Goal: Download file/media

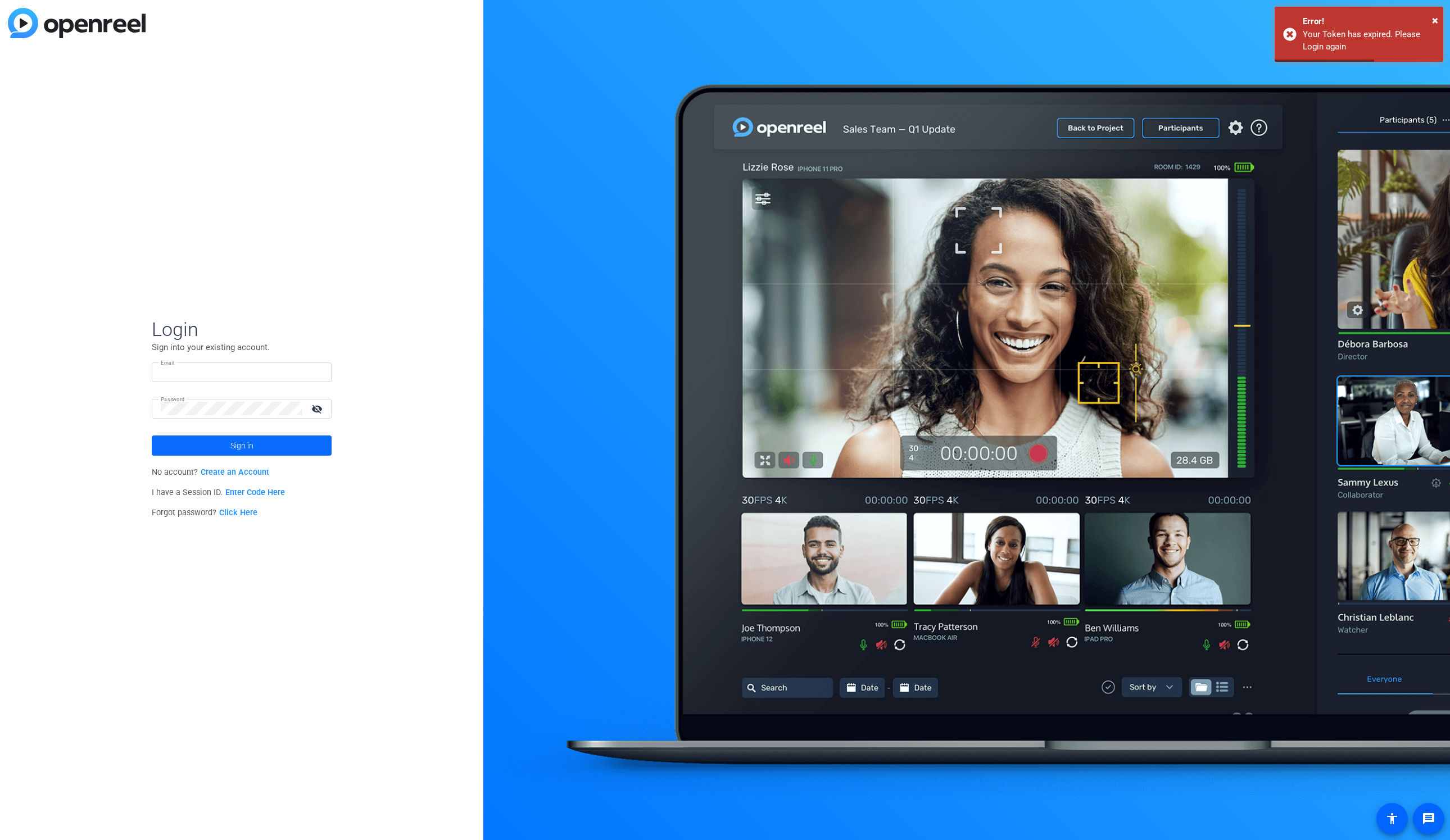
type input "[EMAIL_ADDRESS][DOMAIN_NAME]"
click at [293, 451] on span at bounding box center [241, 445] width 180 height 27
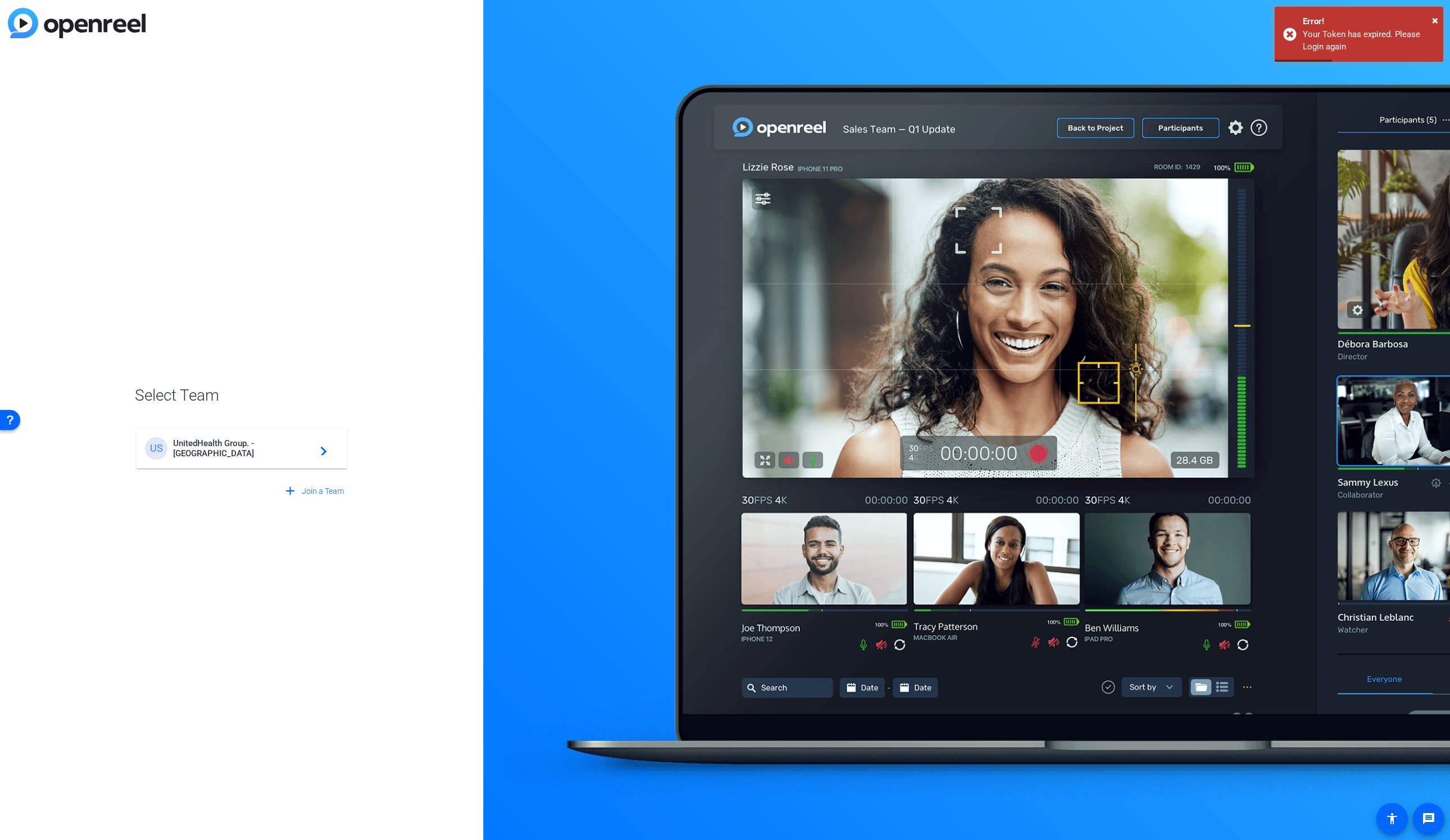
click at [269, 454] on div "US UnitedHealth Group. - Tilt Studios navigate_next" at bounding box center [242, 448] width 194 height 22
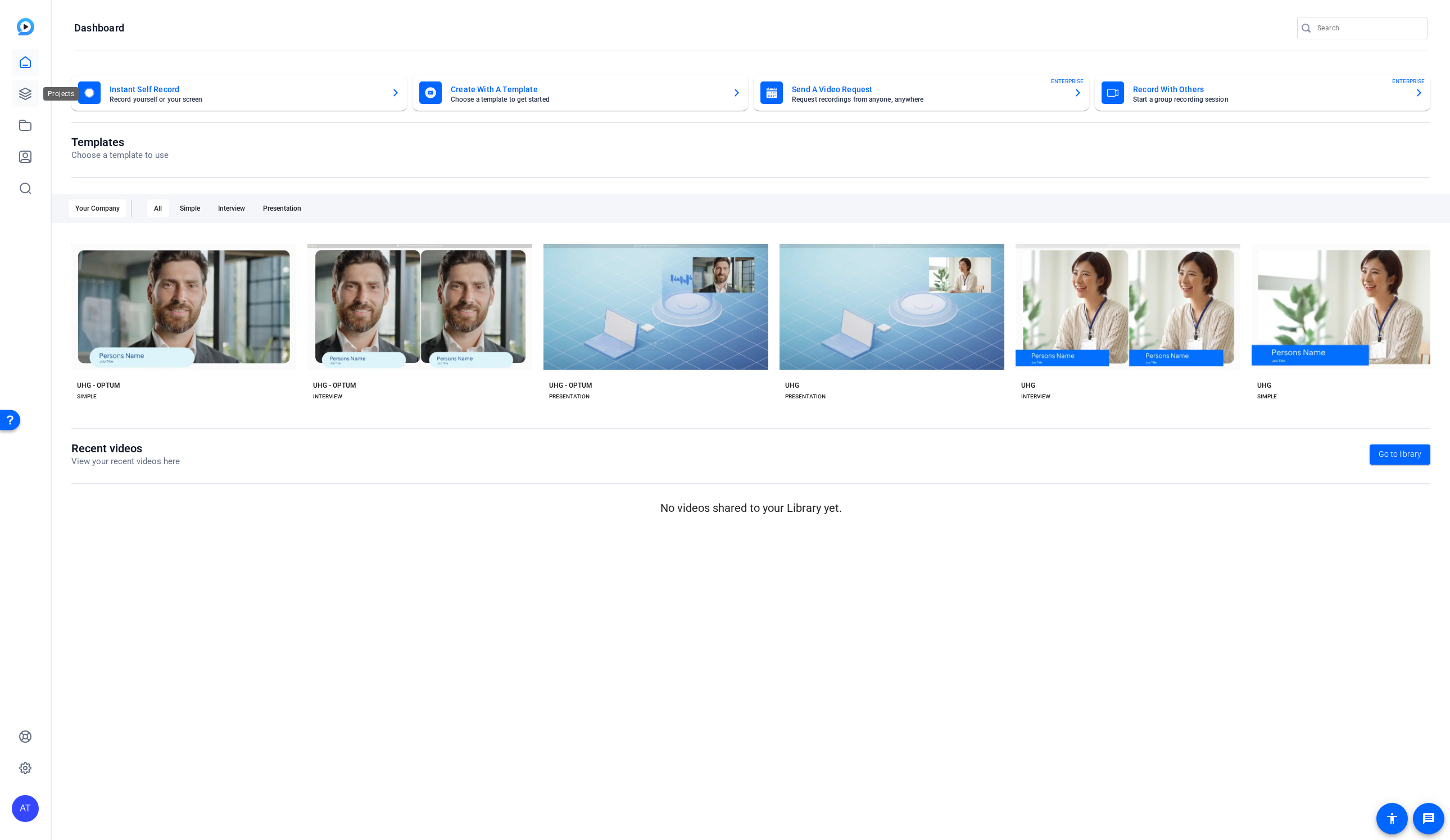
click at [23, 94] on icon at bounding box center [25, 94] width 13 height 13
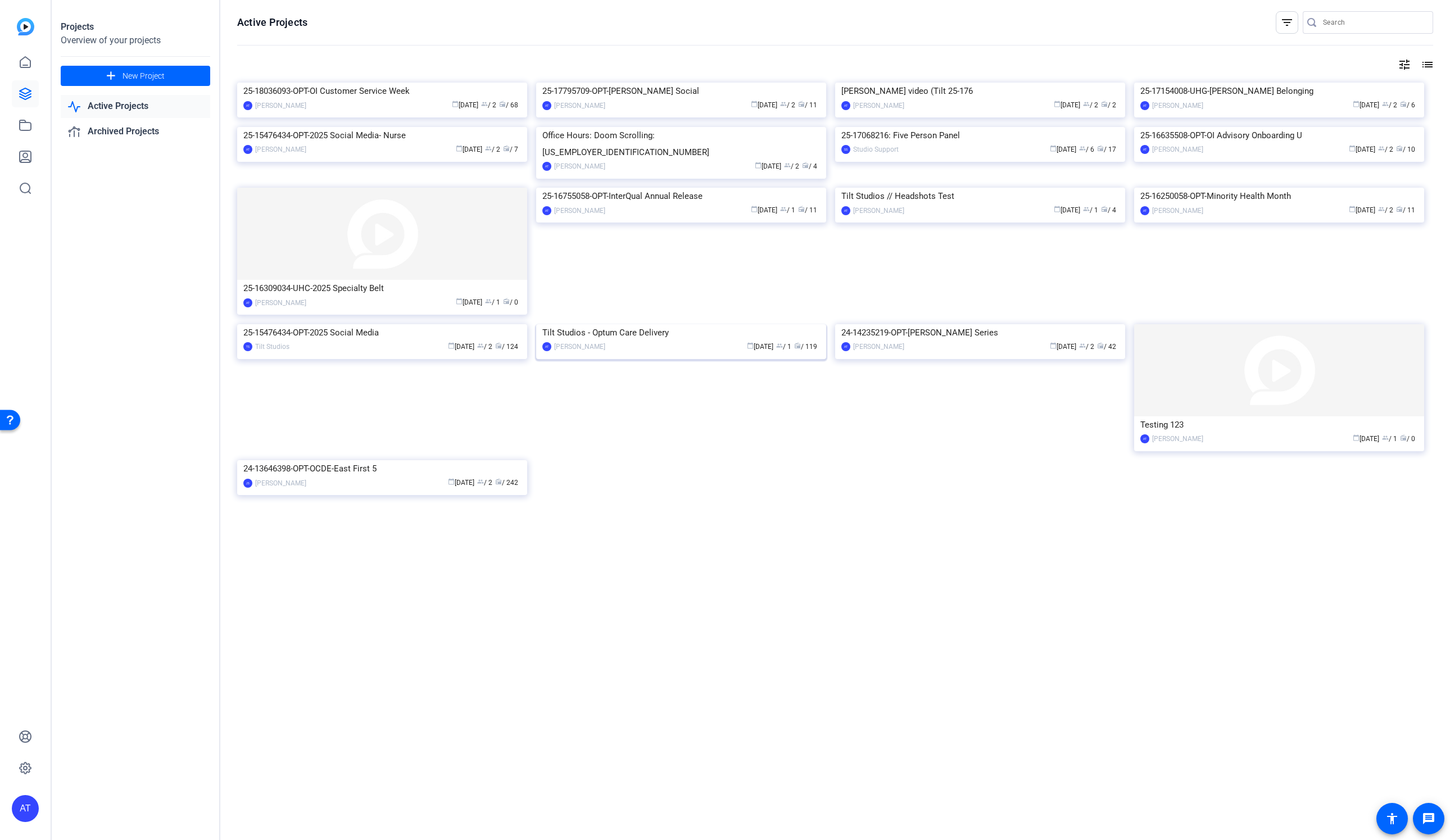
click at [675, 341] on div "Tilt Studios - Optum Care Delivery" at bounding box center [681, 332] width 278 height 17
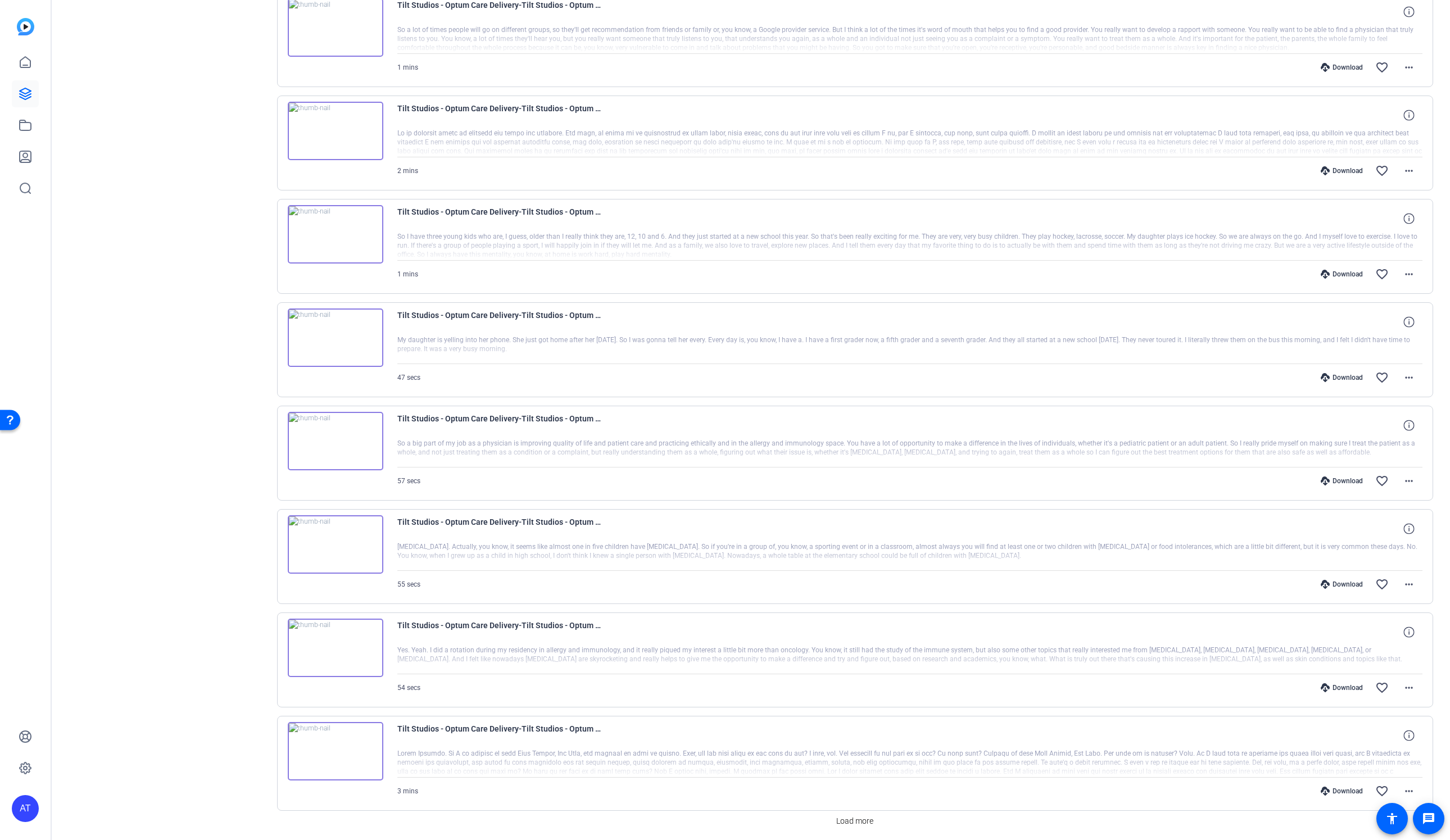
scroll to position [511, 0]
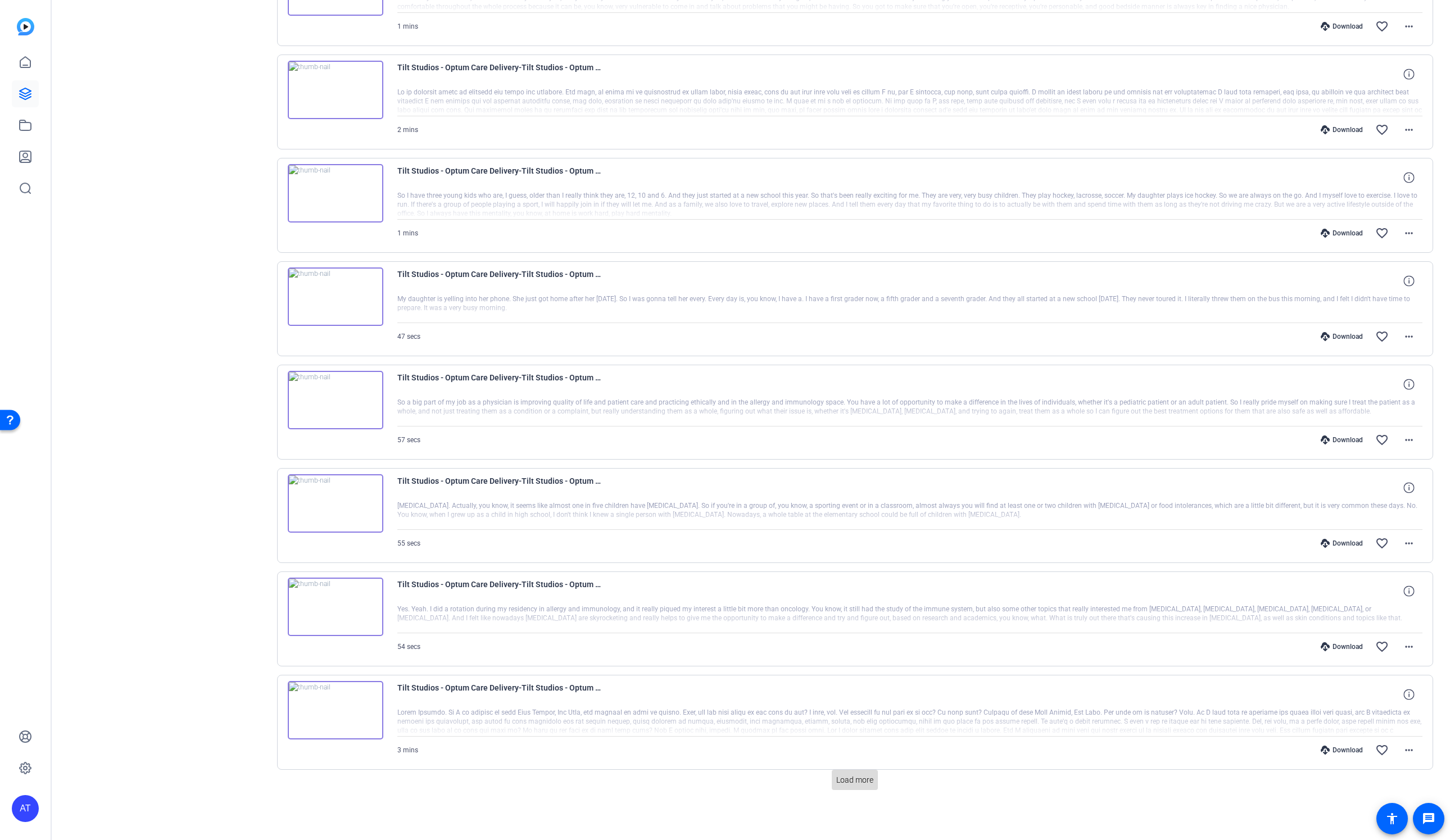
click at [845, 779] on span "Load more" at bounding box center [855, 780] width 37 height 12
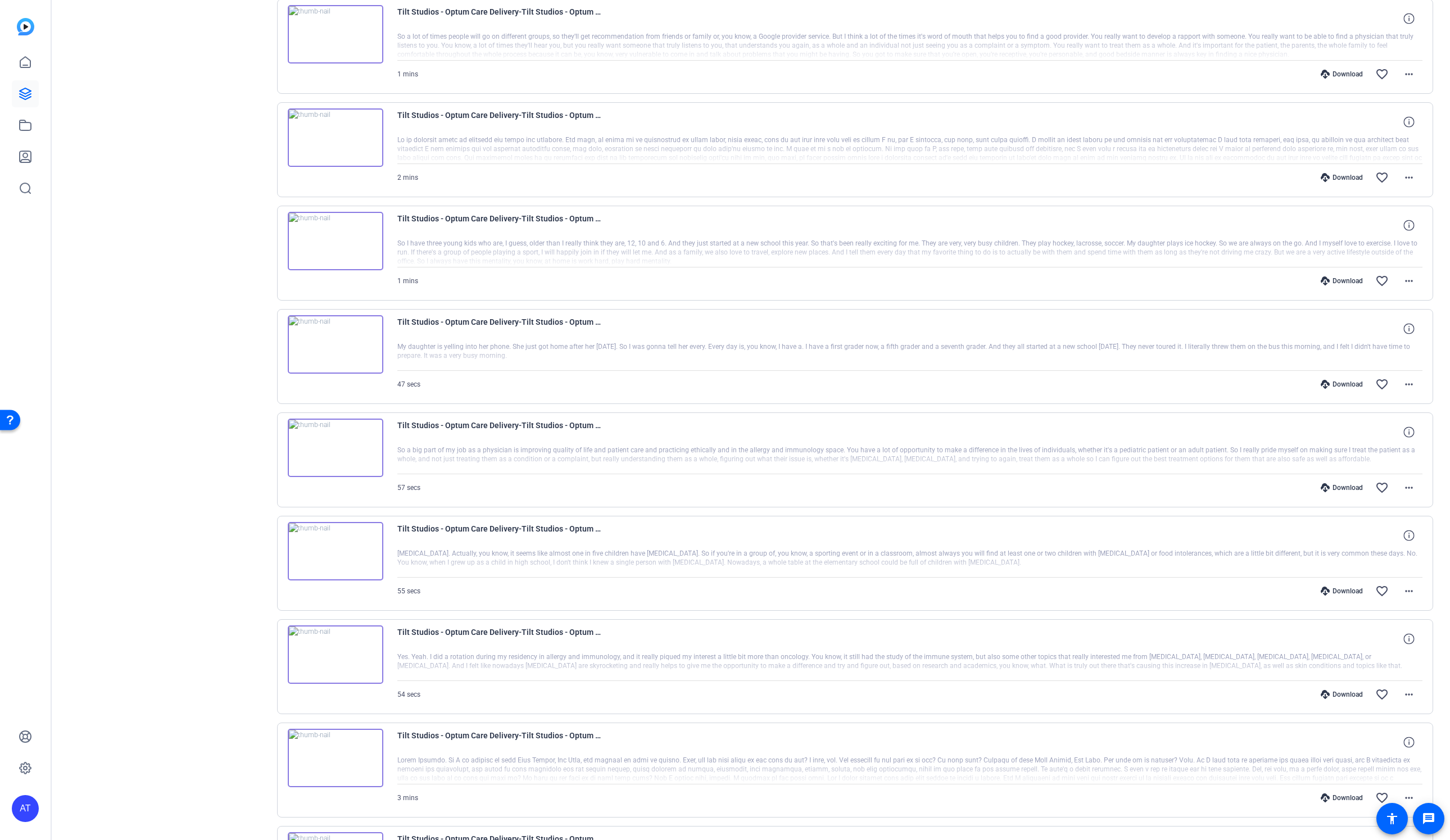
scroll to position [0, 0]
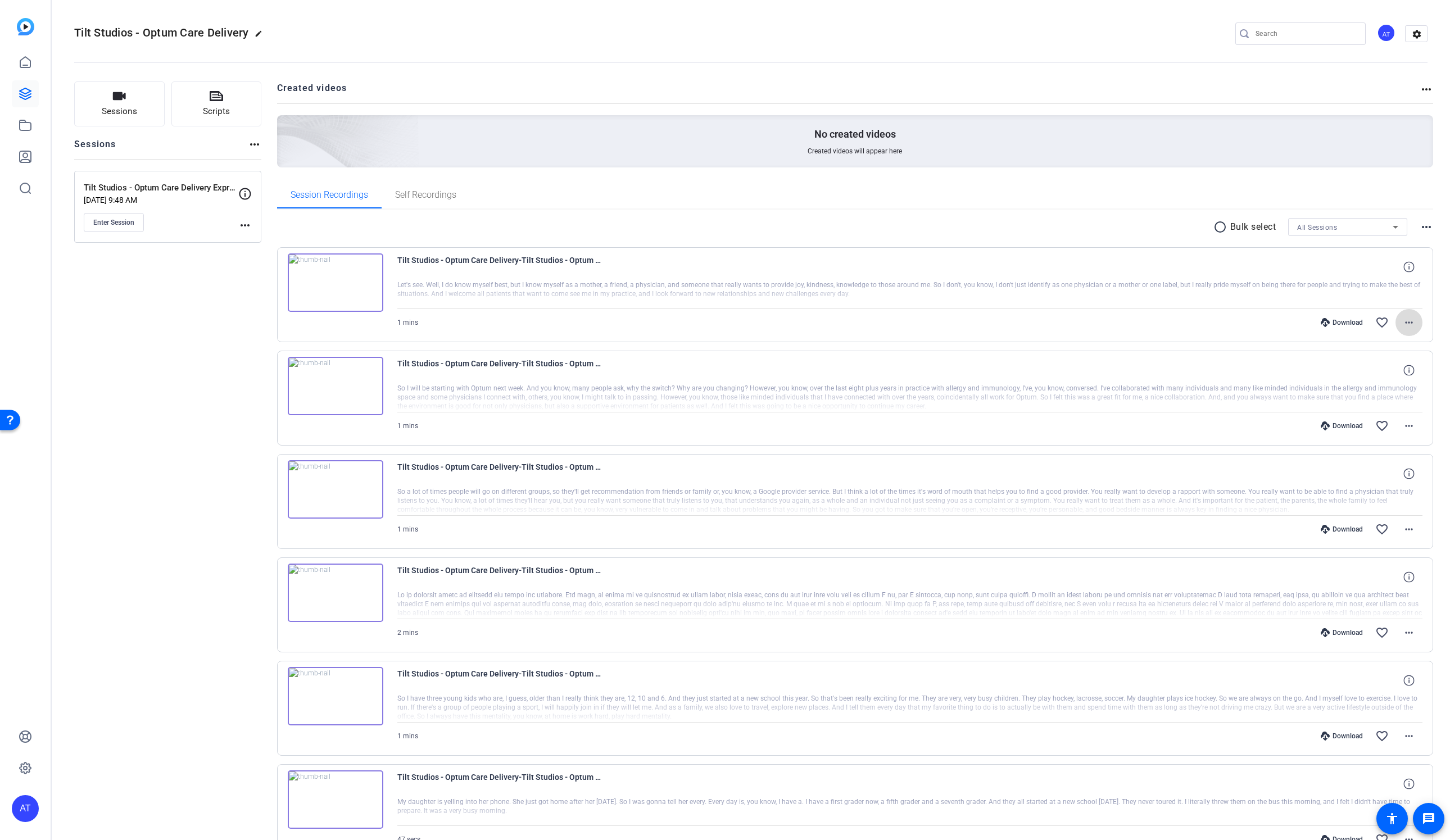
click at [1410, 325] on mat-icon "more_horiz" at bounding box center [1409, 322] width 13 height 13
click at [1393, 369] on span "Download MP4" at bounding box center [1379, 374] width 67 height 13
click at [1410, 427] on mat-icon "more_horiz" at bounding box center [1409, 425] width 13 height 13
click at [1398, 478] on span "Download MP4" at bounding box center [1379, 478] width 67 height 13
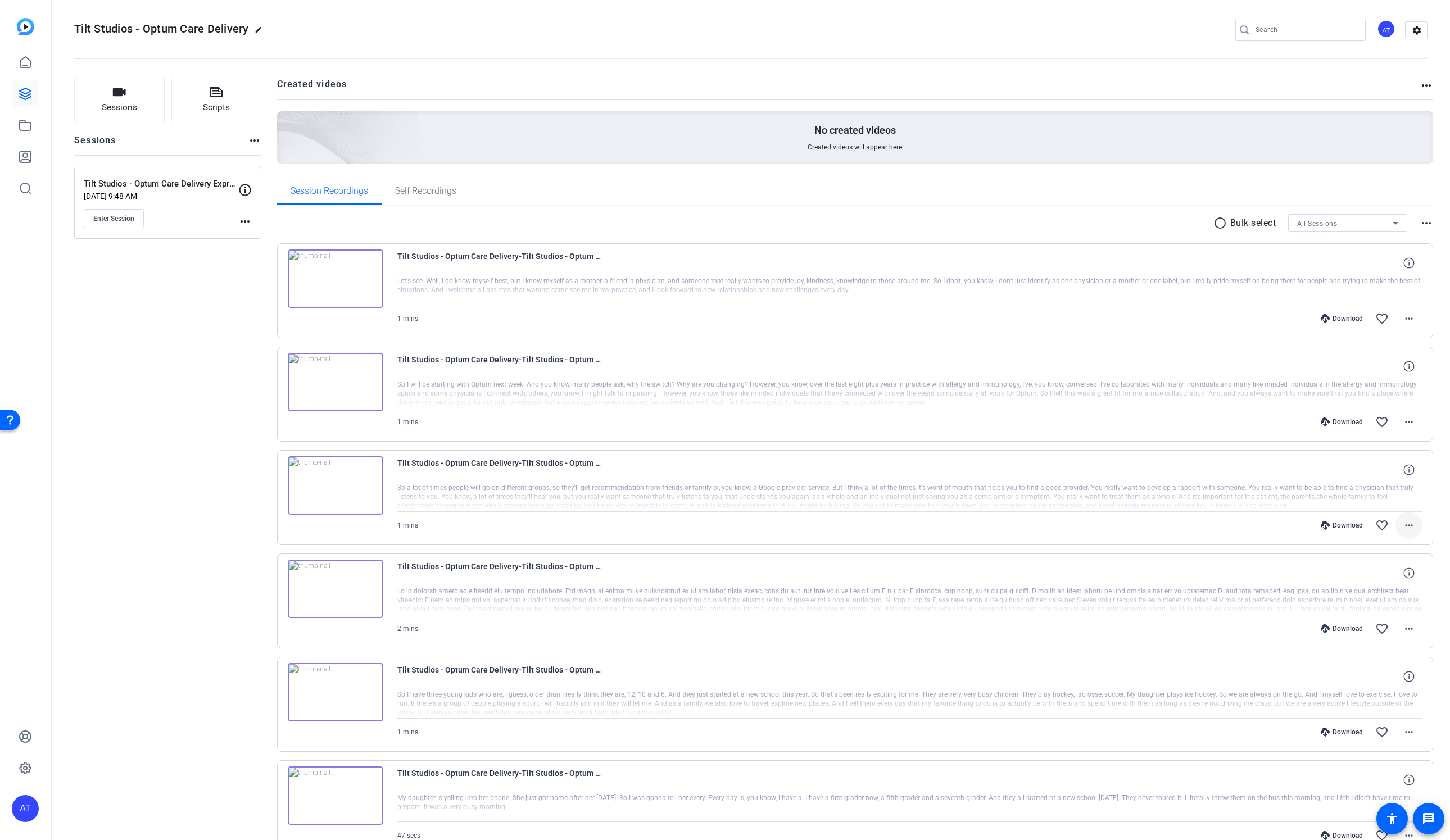
click at [1412, 530] on mat-icon "more_horiz" at bounding box center [1409, 525] width 13 height 13
click at [1390, 572] on span "Download MP4" at bounding box center [1379, 579] width 67 height 13
click at [1406, 630] on mat-icon "more_horiz" at bounding box center [1409, 628] width 13 height 13
click at [1386, 677] on span "Download MP4" at bounding box center [1379, 683] width 67 height 13
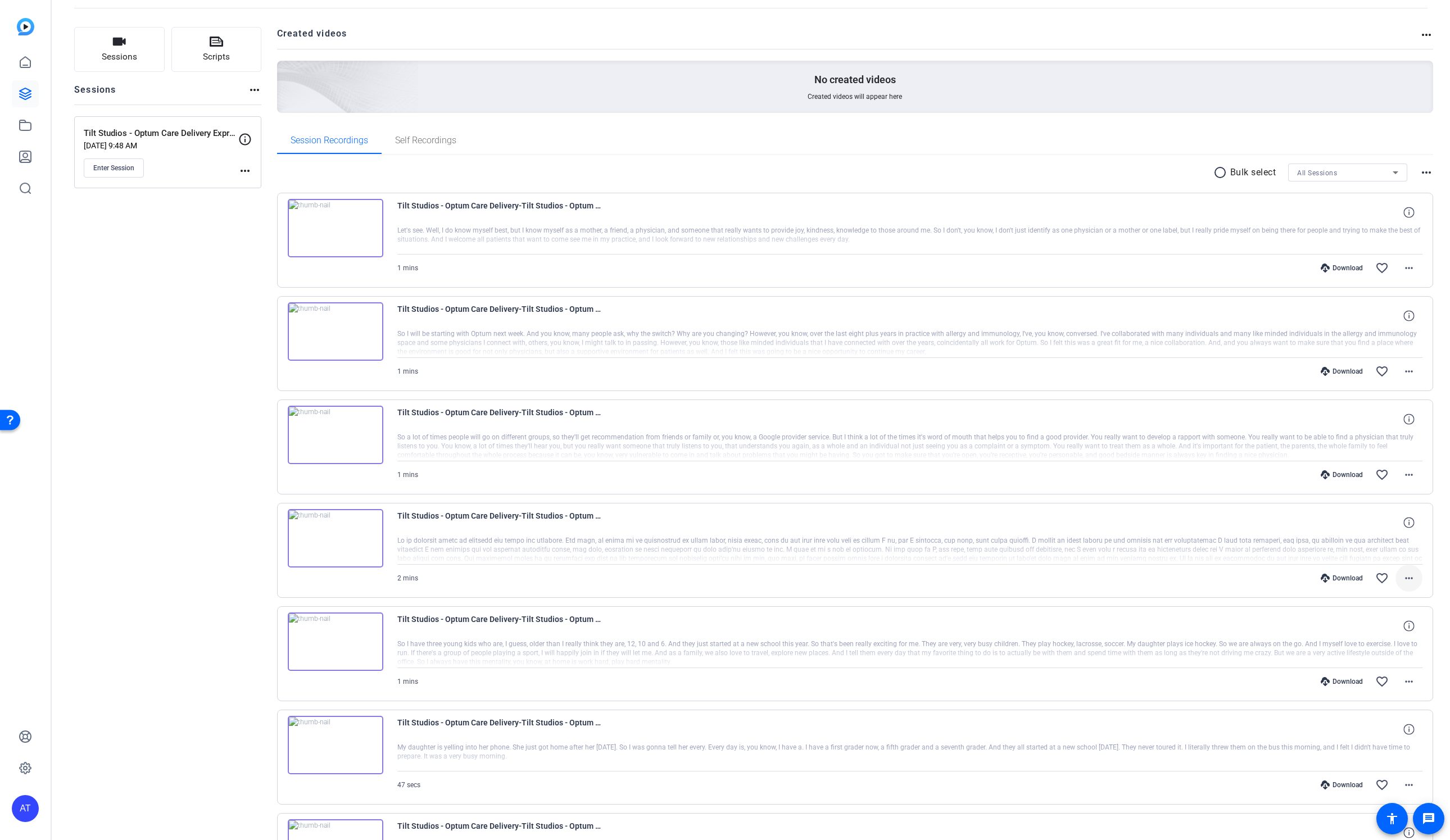
scroll to position [64, 0]
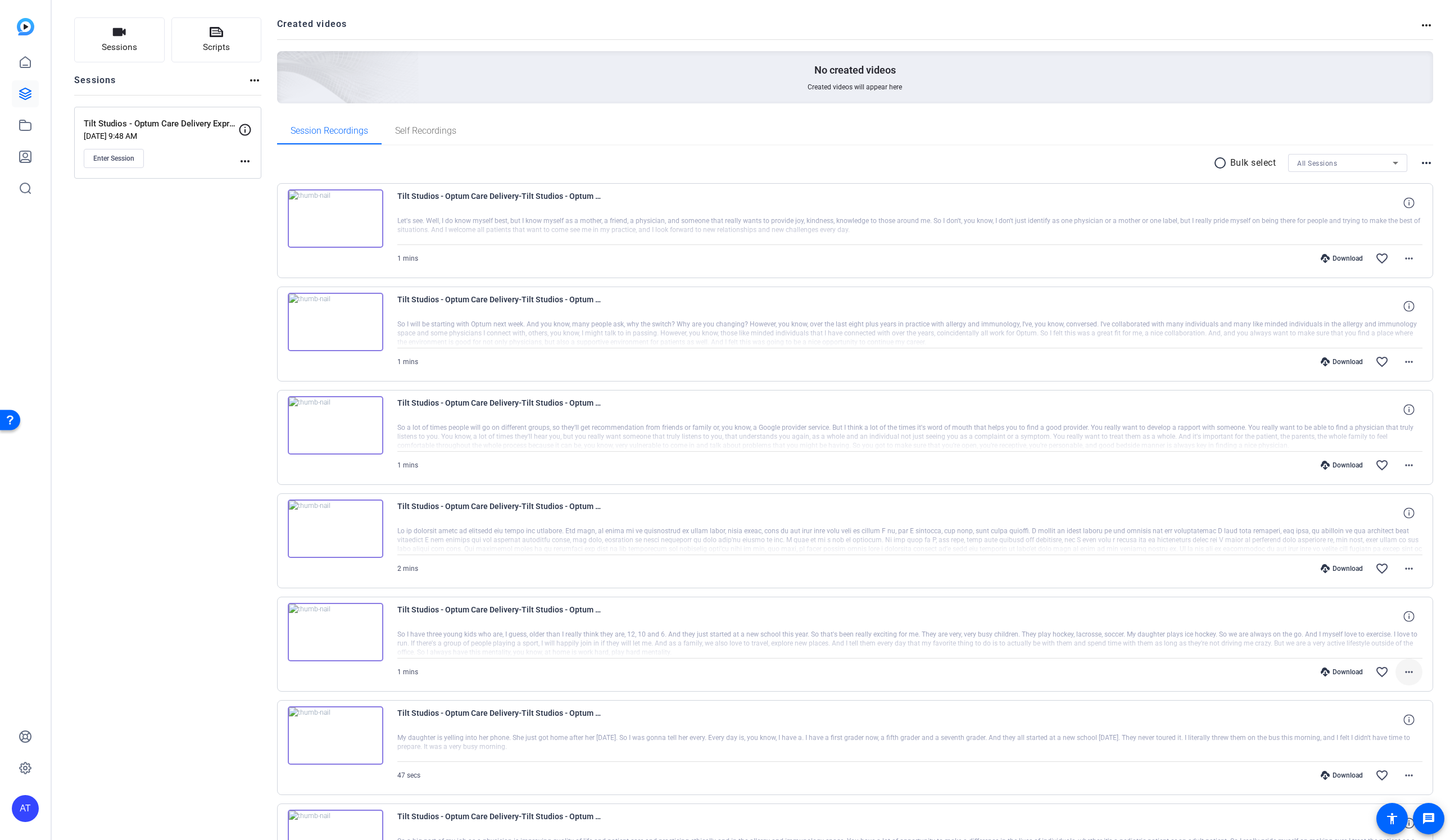
click at [1408, 671] on mat-icon "more_horiz" at bounding box center [1409, 672] width 13 height 13
click at [1376, 726] on span "Download MP4" at bounding box center [1379, 726] width 67 height 13
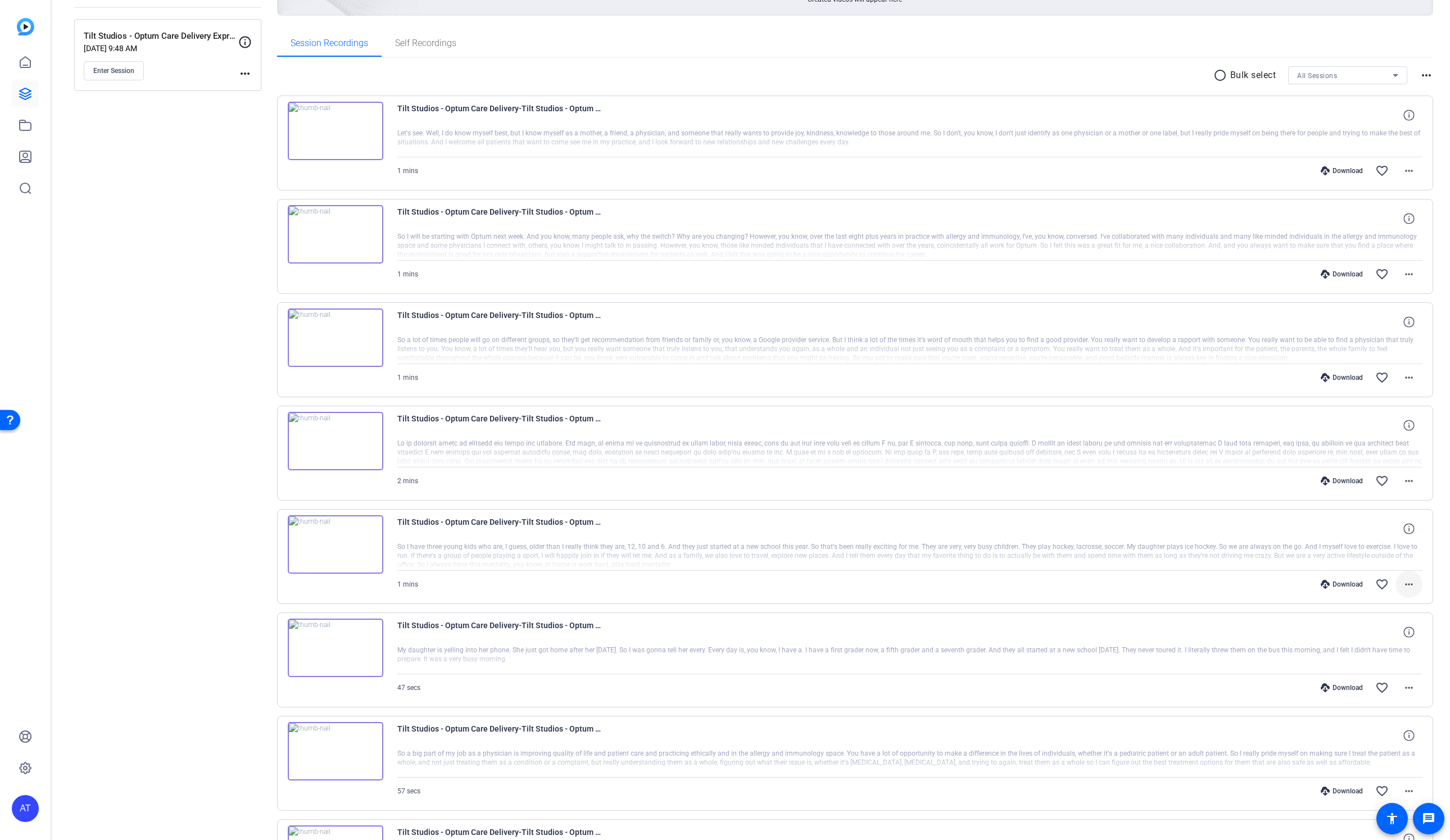
scroll to position [165, 0]
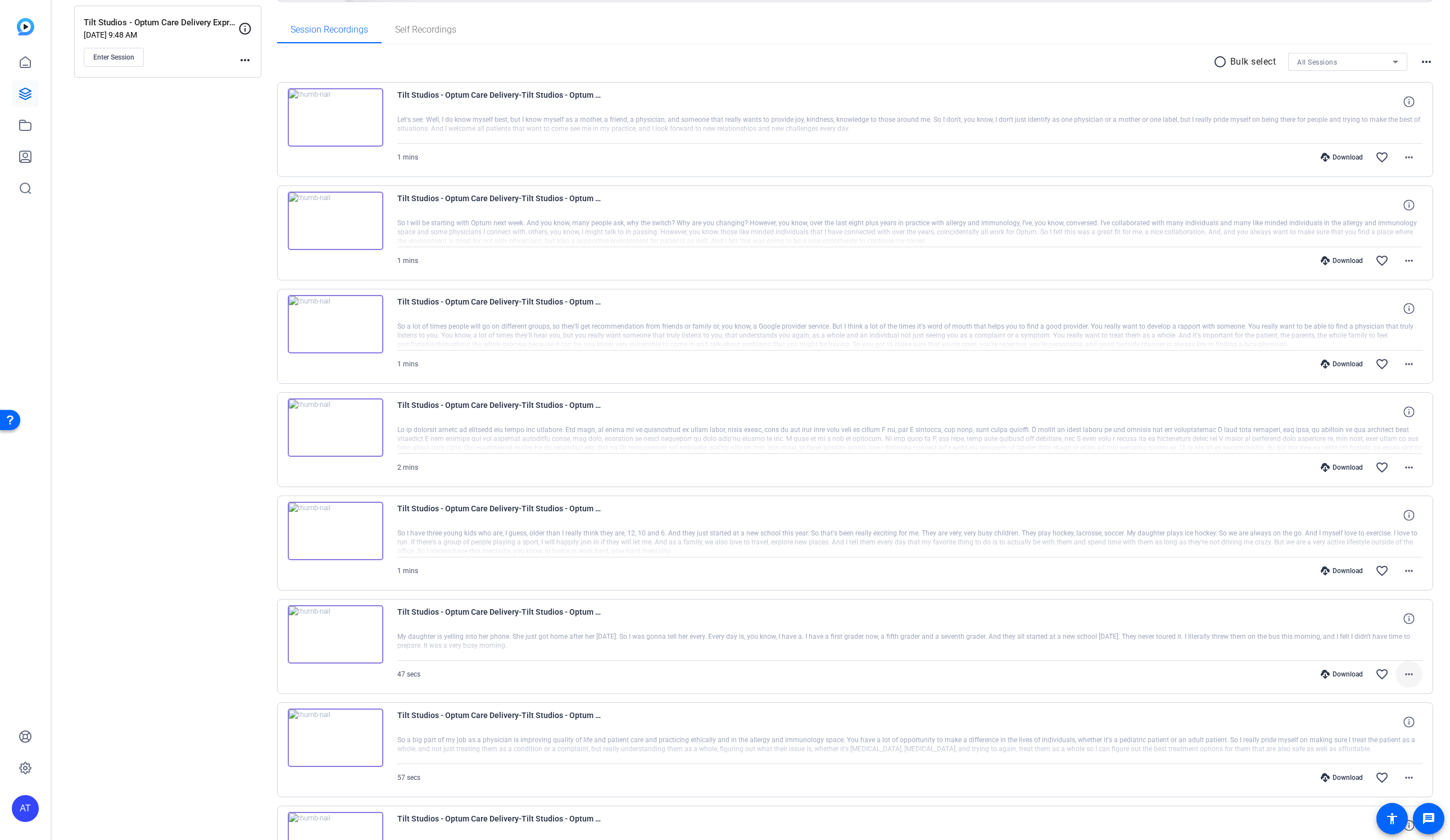
click at [1406, 671] on mat-icon "more_horiz" at bounding box center [1409, 674] width 13 height 13
click at [1375, 730] on span "Download MP4" at bounding box center [1379, 730] width 67 height 13
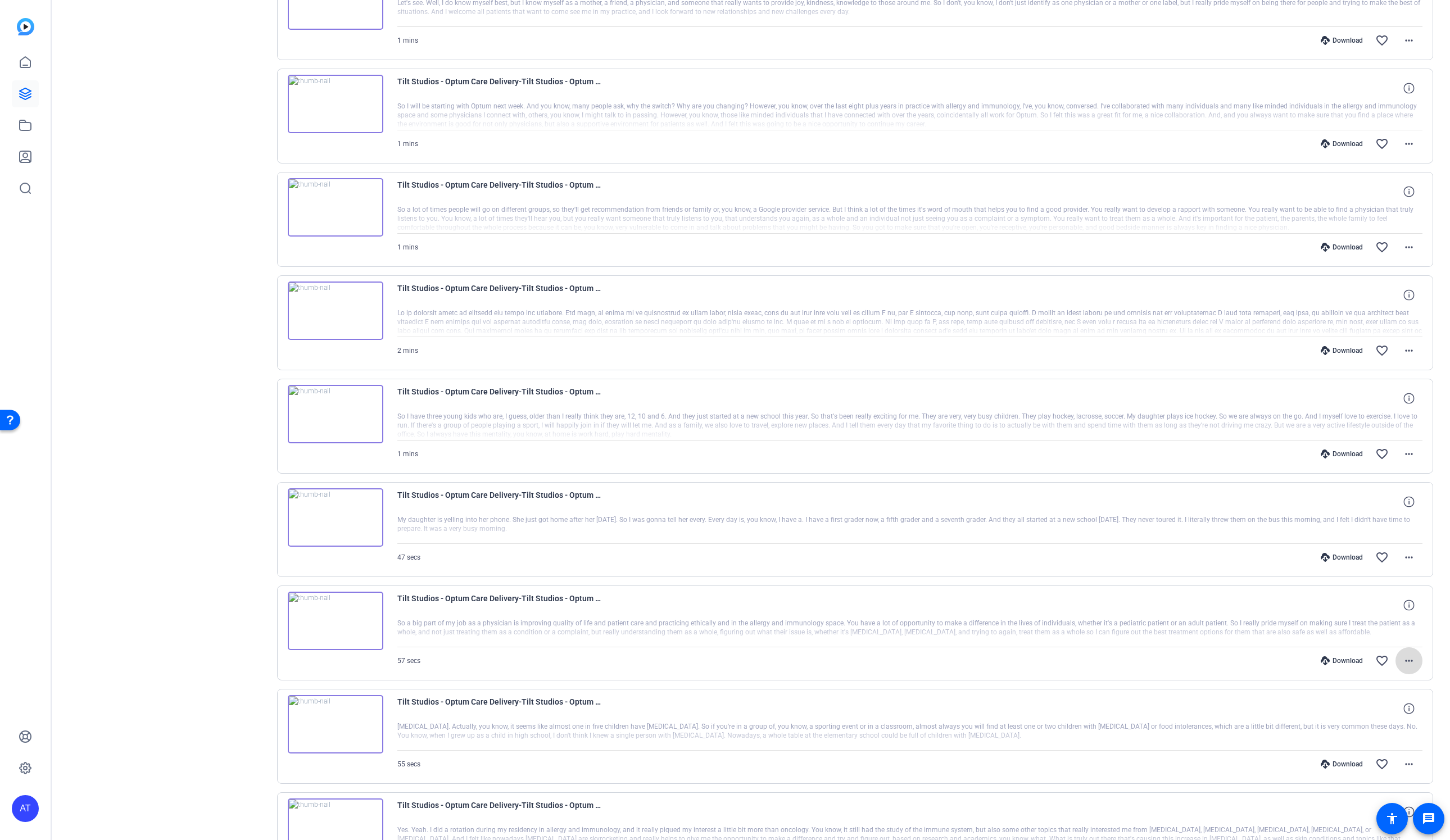
click at [1410, 664] on mat-icon "more_horiz" at bounding box center [1409, 660] width 13 height 13
click at [1386, 715] on span "Download MP4" at bounding box center [1379, 717] width 67 height 13
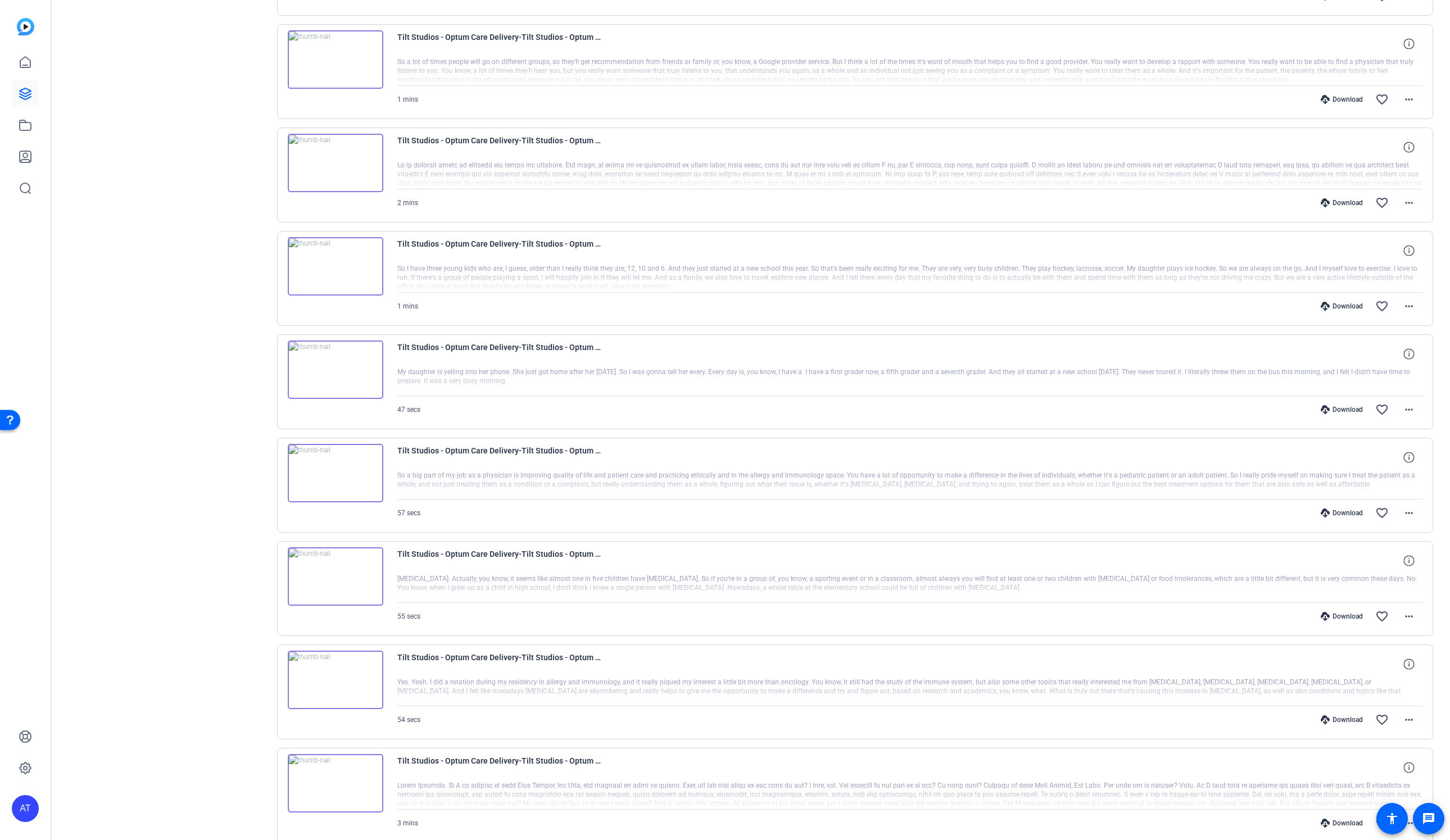
scroll to position [444, 0]
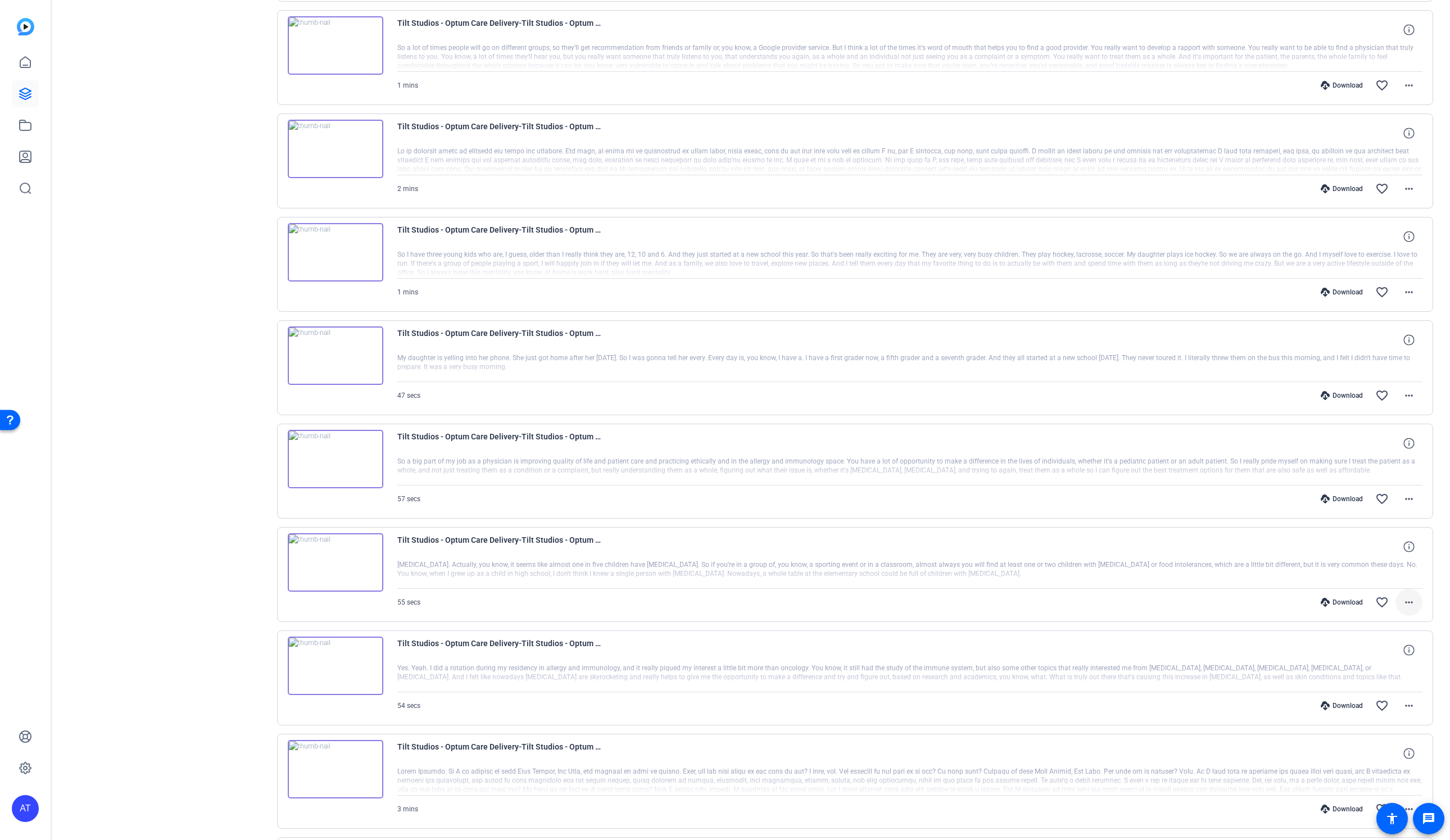
click at [1409, 605] on mat-icon "more_horiz" at bounding box center [1409, 602] width 13 height 13
click at [1383, 656] on span "Download MP4" at bounding box center [1379, 659] width 67 height 13
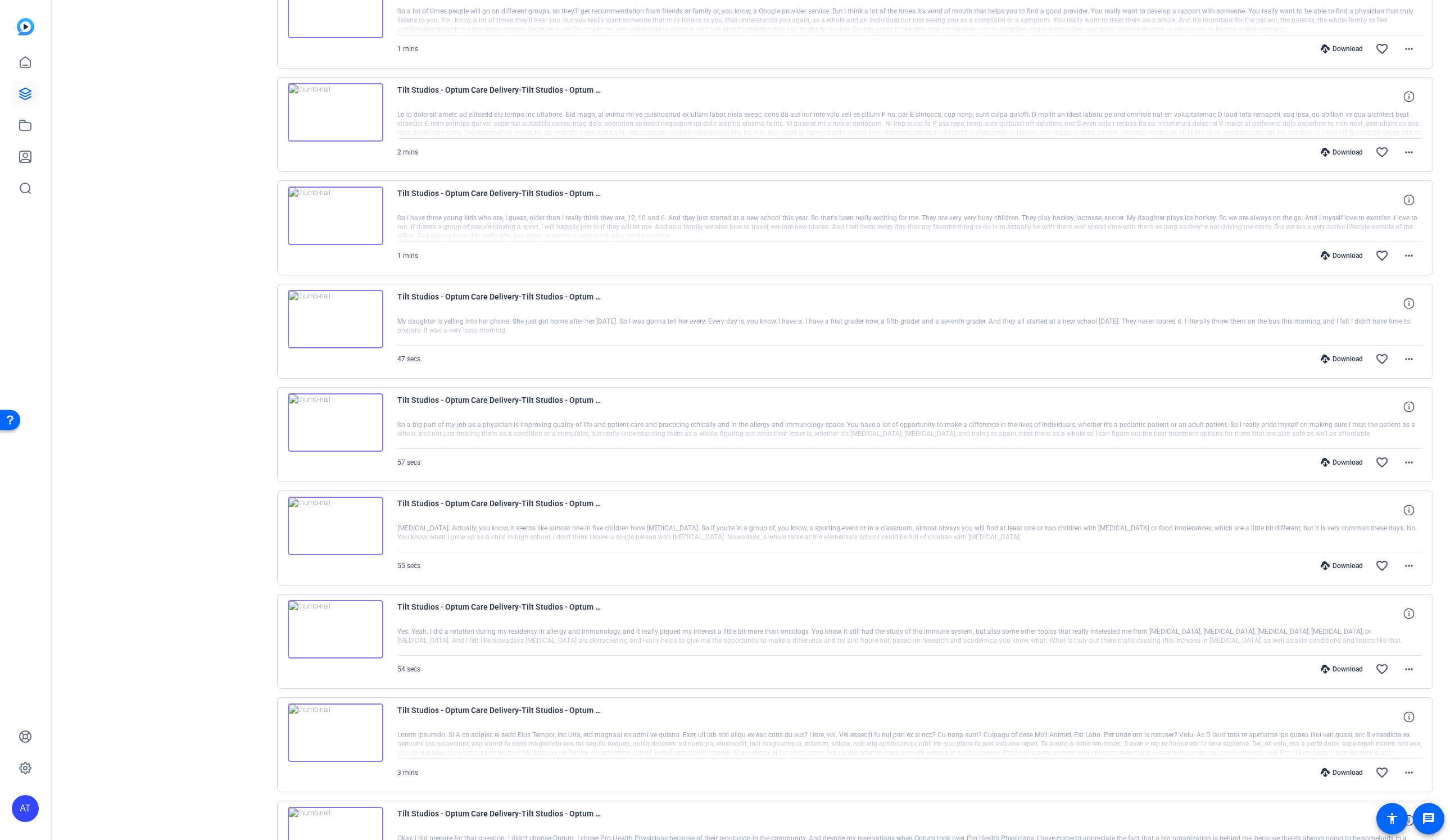
scroll to position [486, 0]
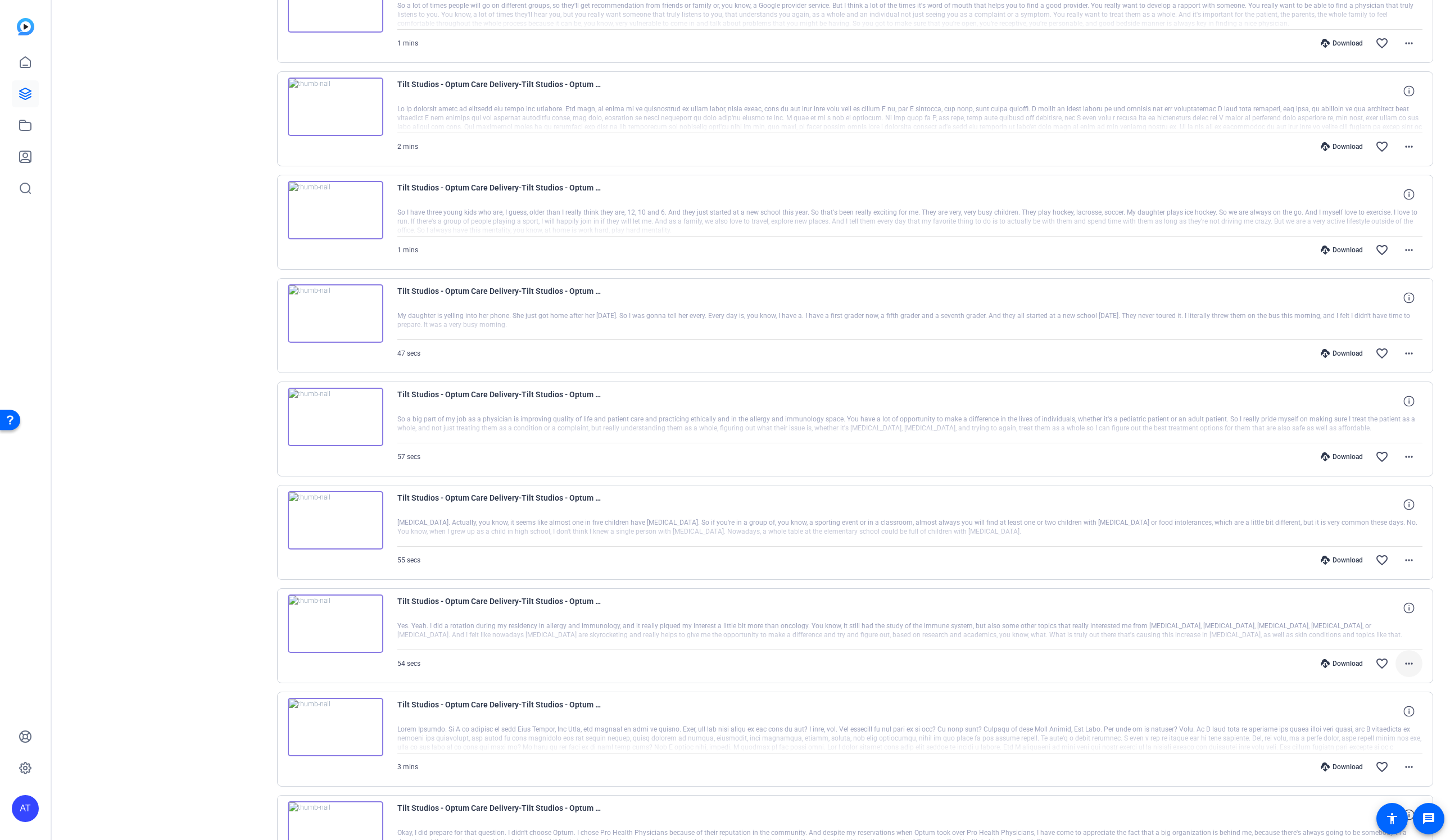
click at [1406, 666] on mat-icon "more_horiz" at bounding box center [1409, 663] width 13 height 13
click at [1390, 716] on span "Download MP4" at bounding box center [1379, 722] width 67 height 13
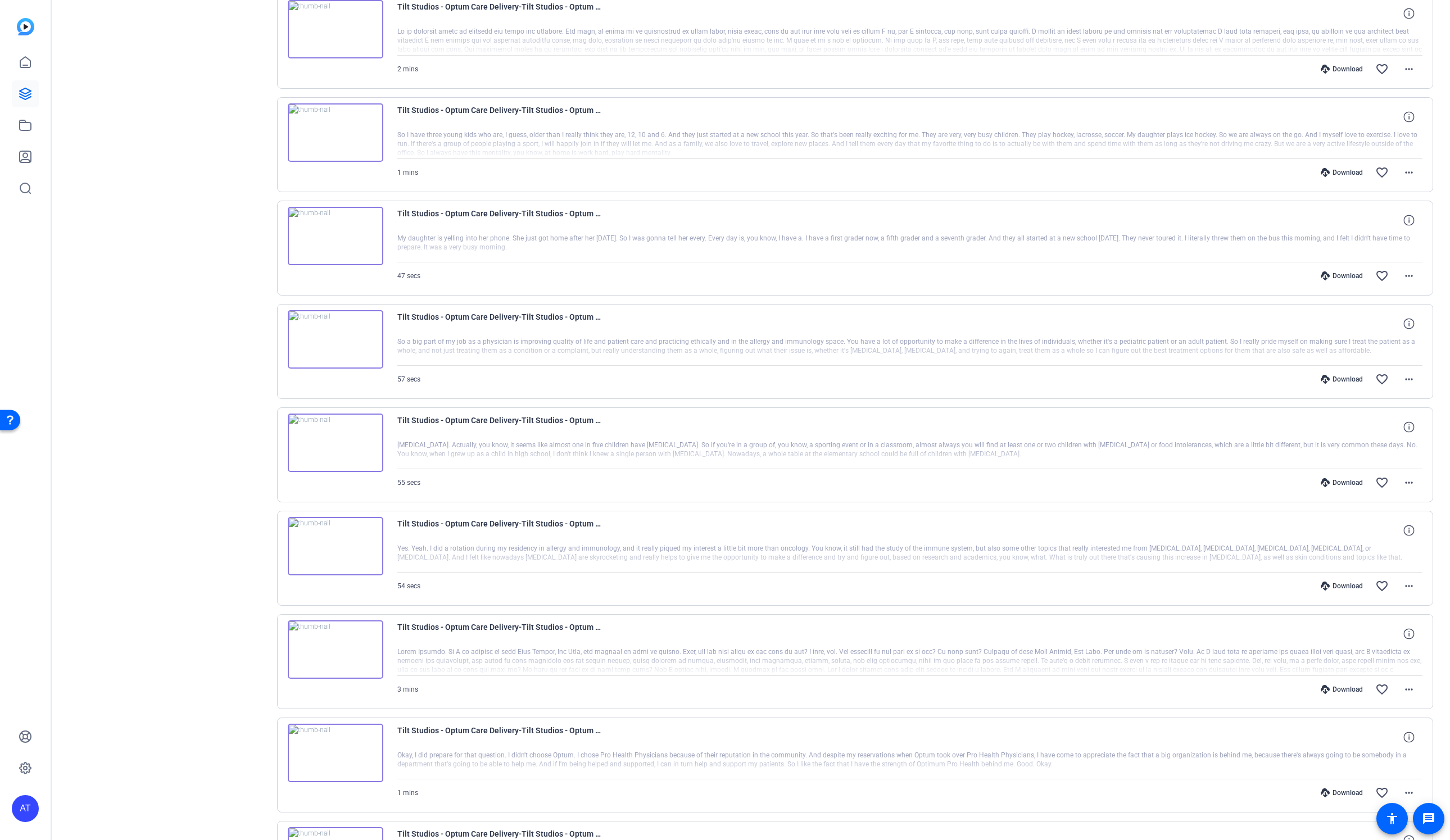
scroll to position [566, 0]
click at [1409, 693] on mat-icon "more_horiz" at bounding box center [1409, 686] width 13 height 13
click at [1372, 741] on span "Download MP4" at bounding box center [1379, 746] width 67 height 13
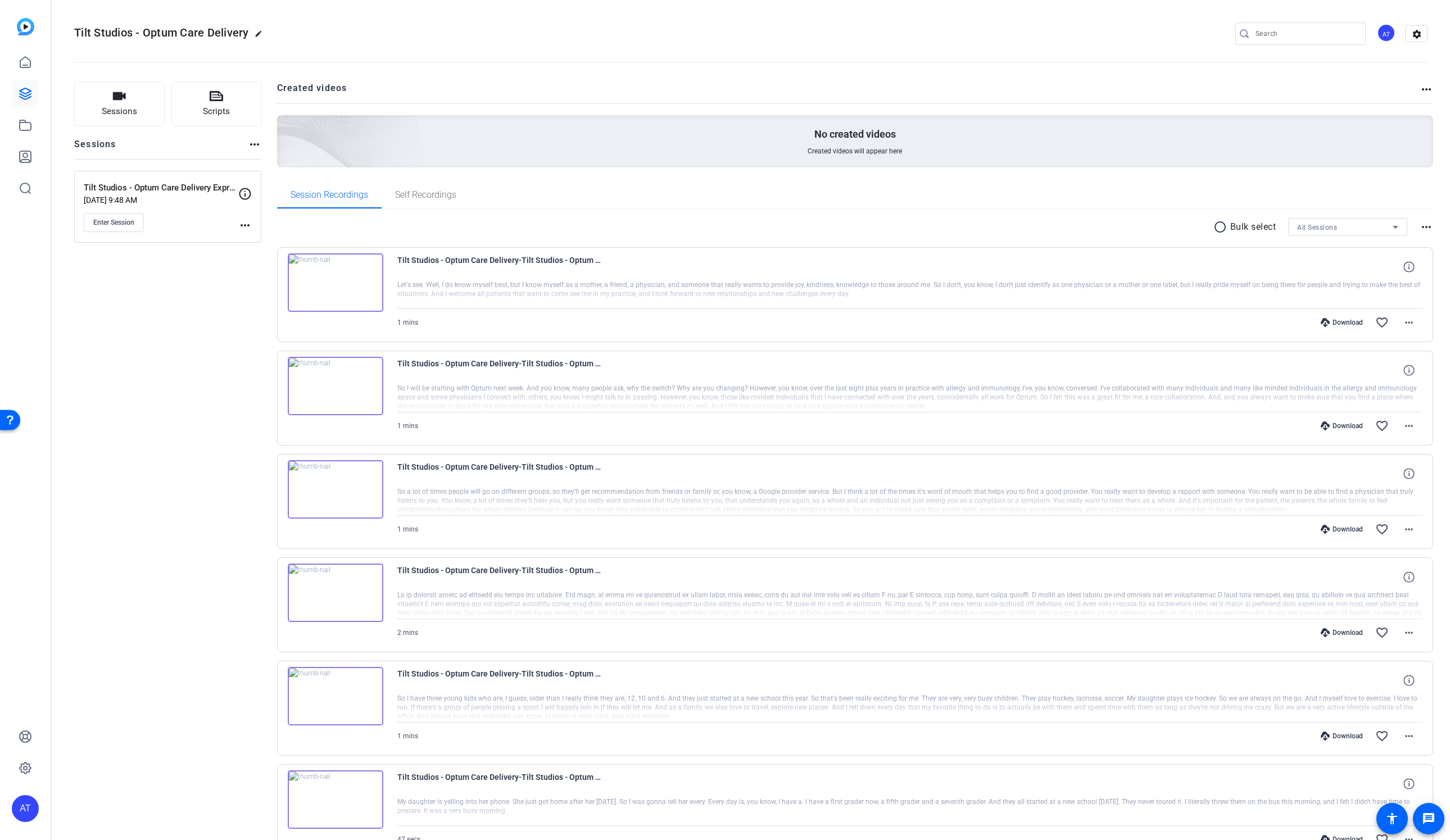
scroll to position [93, 0]
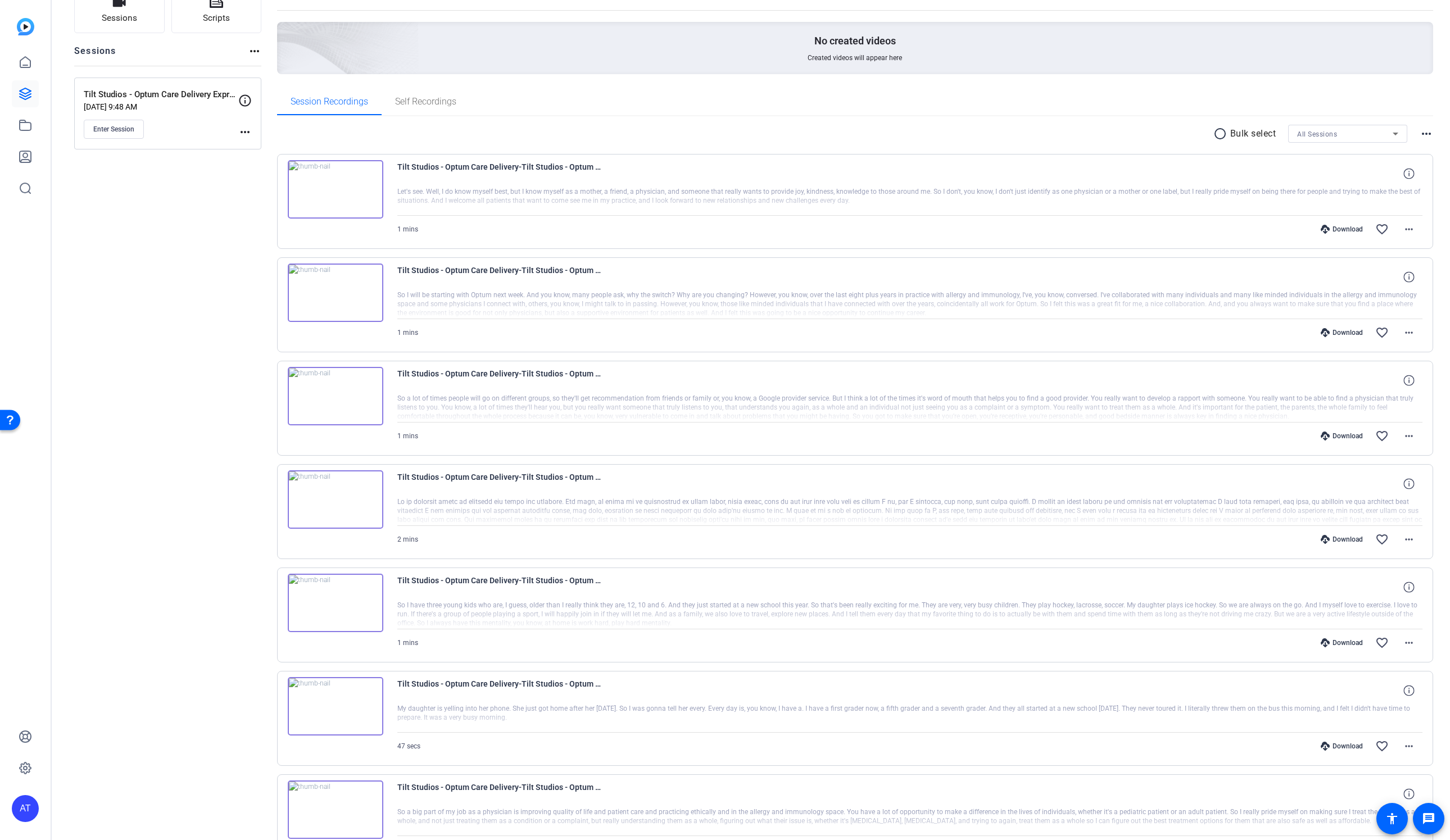
click at [637, 234] on div "1 mins Download favorite_border more_horiz" at bounding box center [910, 229] width 1026 height 27
click at [650, 335] on div "1 mins Download favorite_border more_horiz" at bounding box center [910, 332] width 1026 height 27
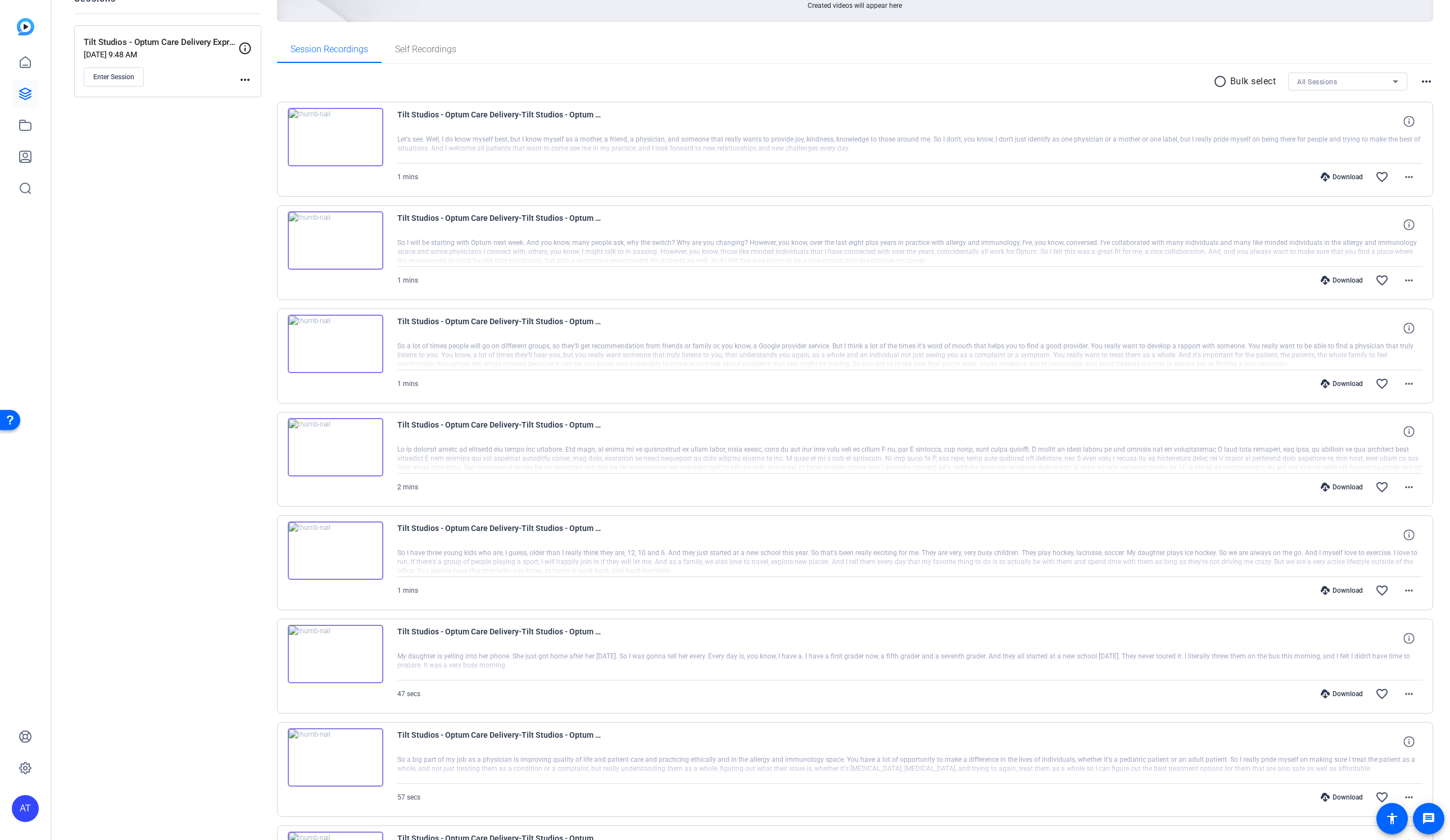
click at [650, 386] on div "1 mins Download favorite_border more_horiz" at bounding box center [910, 383] width 1026 height 27
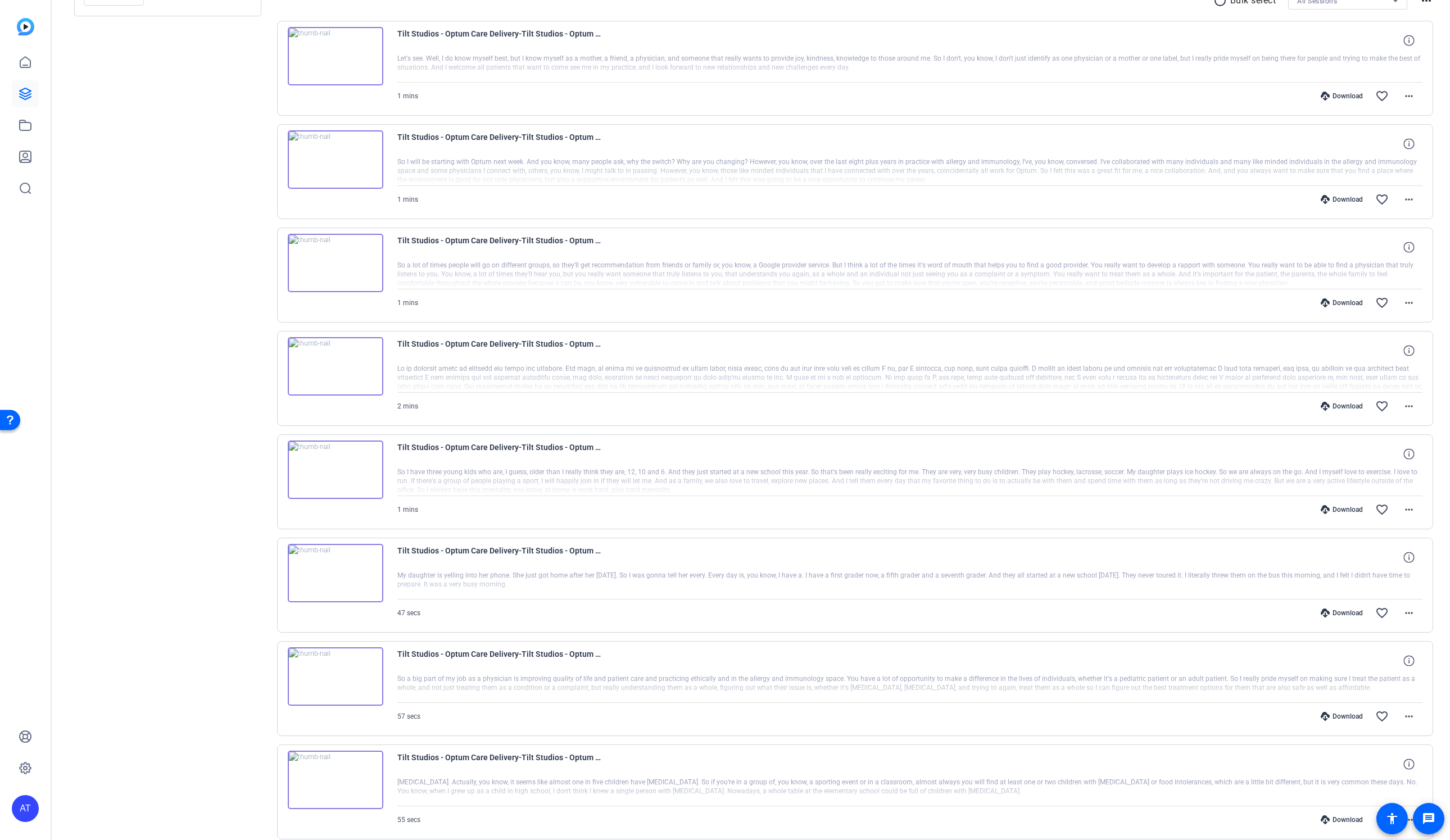
click at [653, 401] on div "2 mins Download favorite_border more_horiz" at bounding box center [910, 406] width 1026 height 27
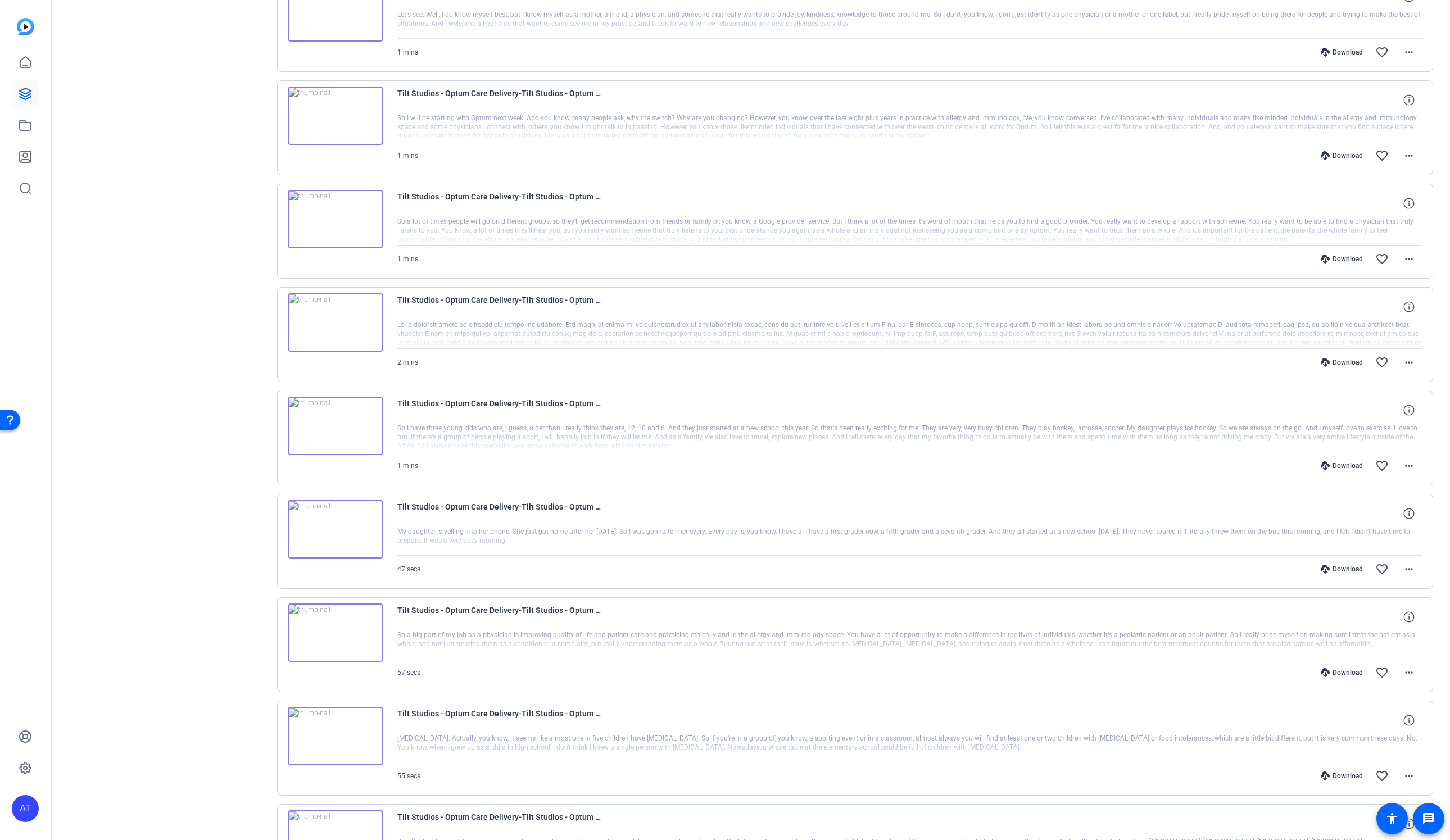
scroll to position [297, 0]
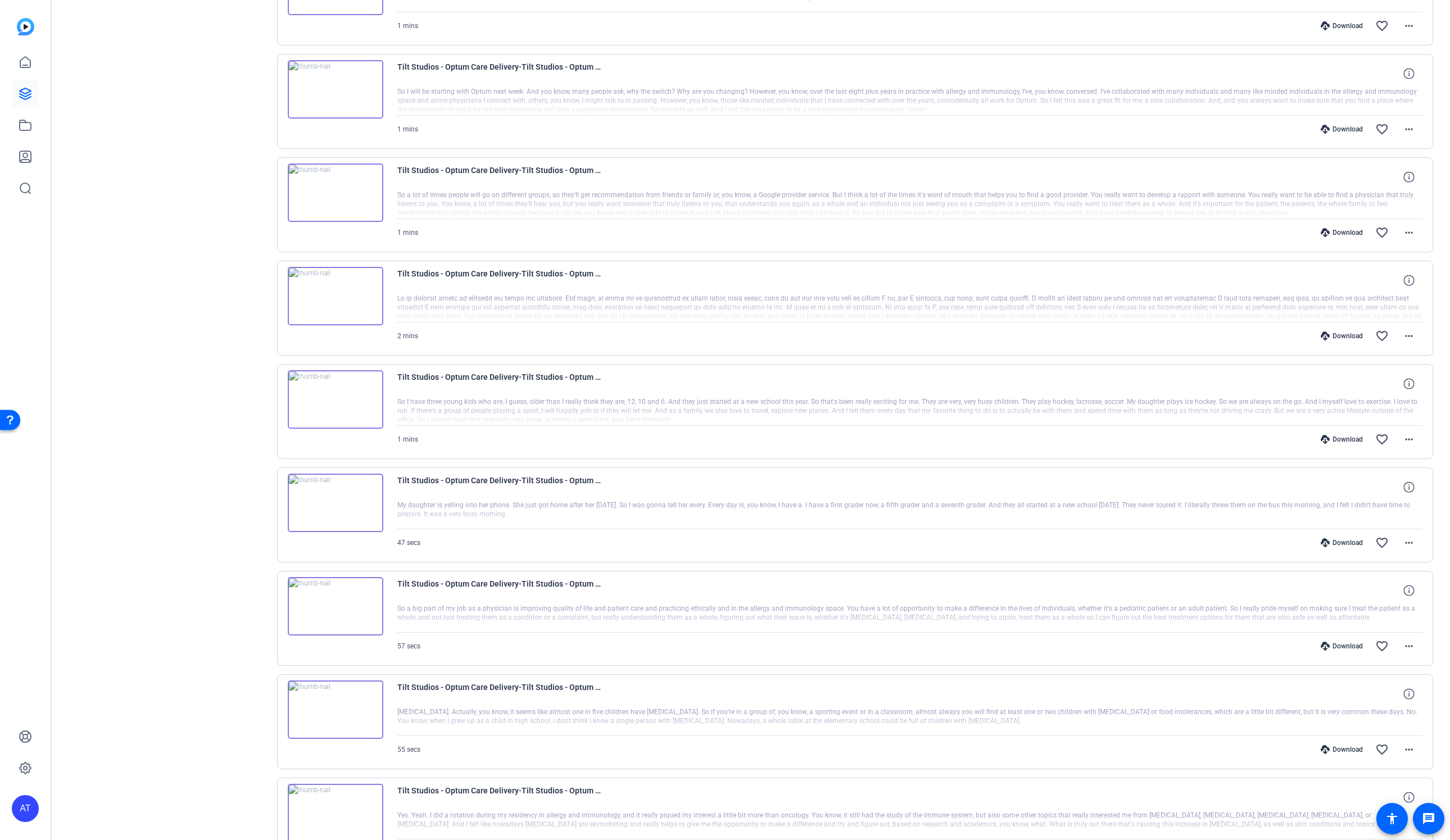
click at [640, 440] on div "1 mins Download favorite_border more_horiz" at bounding box center [910, 439] width 1026 height 27
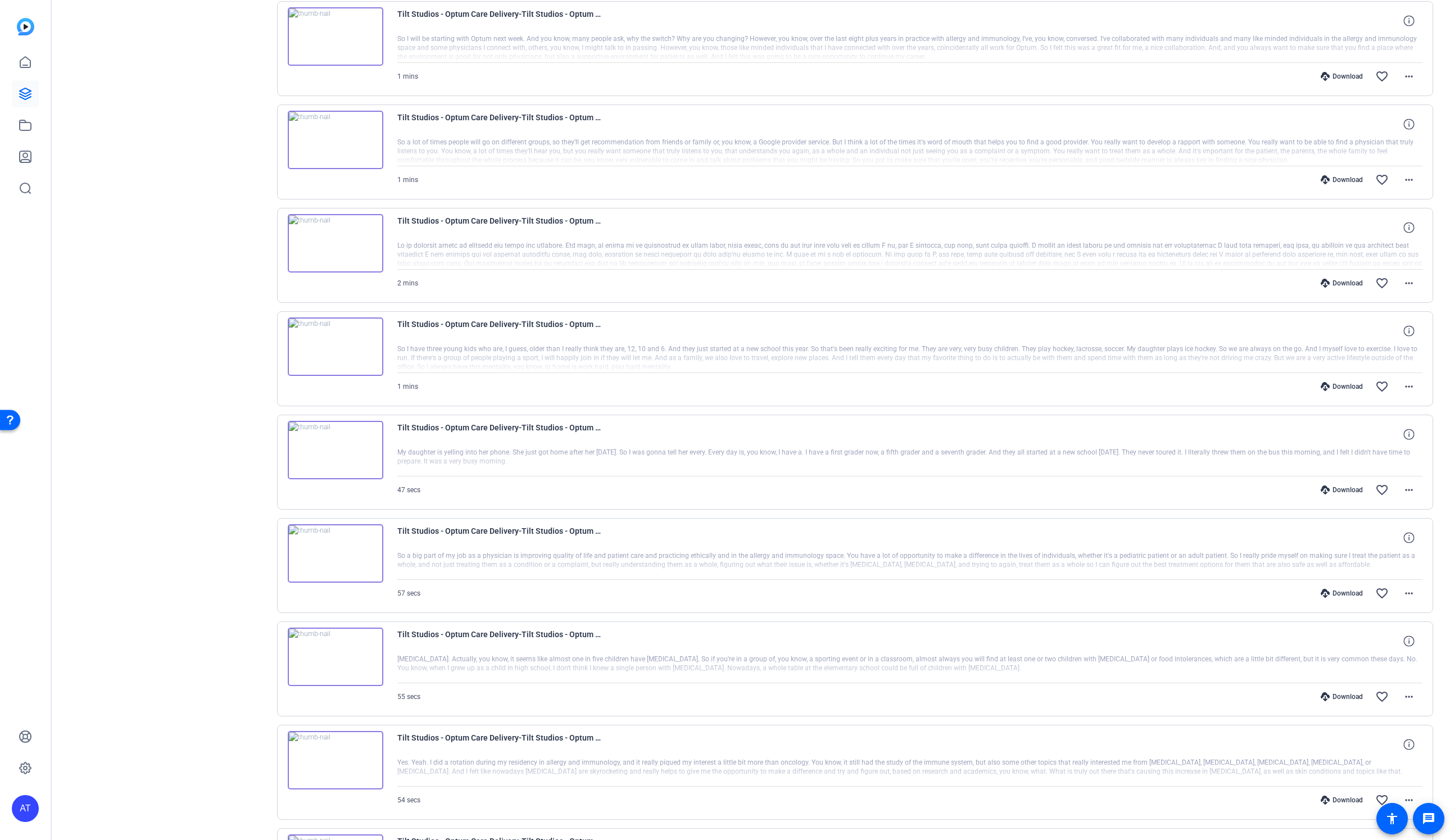
click at [643, 488] on div "47 secs Download favorite_border more_horiz" at bounding box center [910, 490] width 1026 height 27
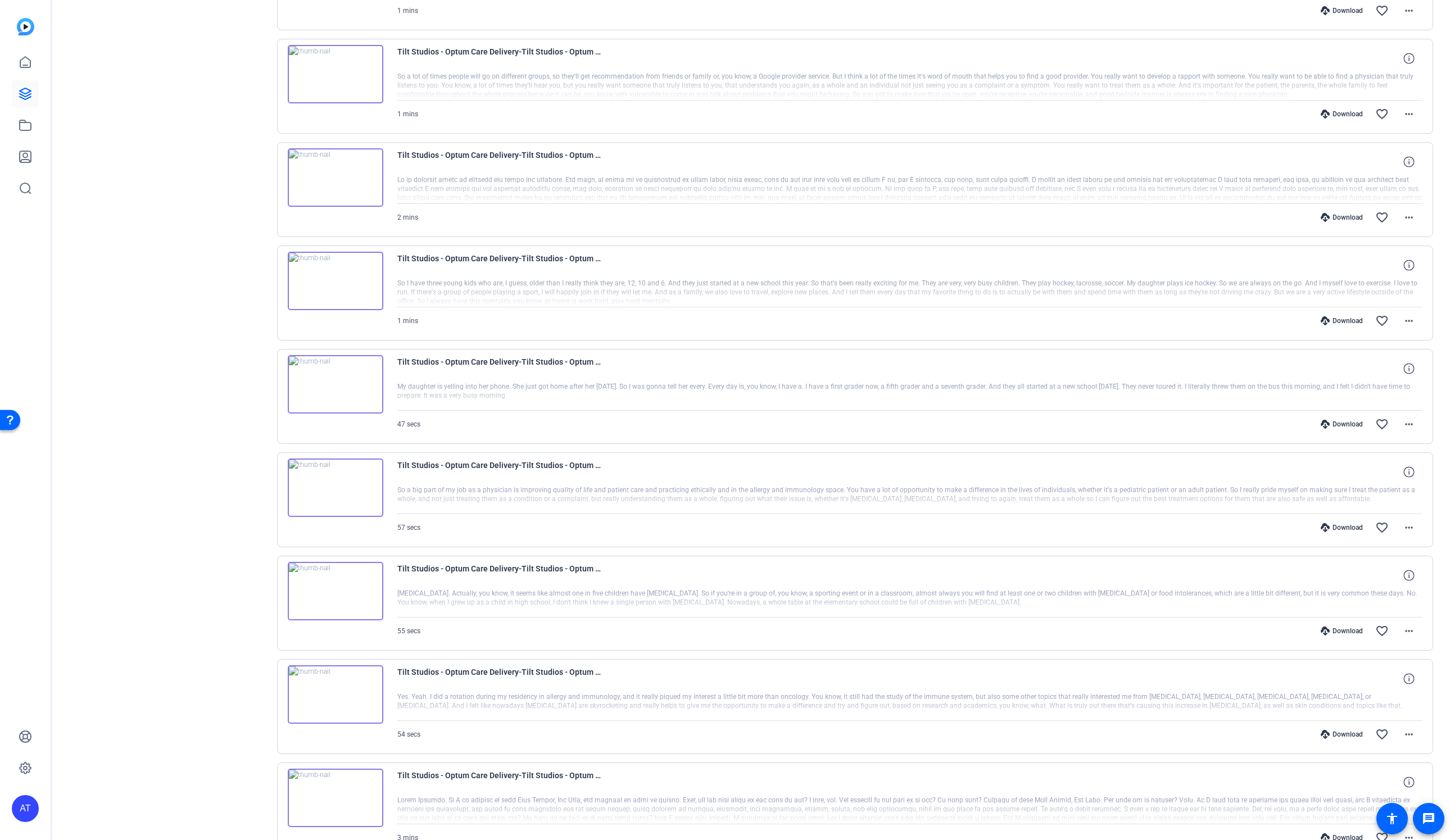
click at [650, 525] on div "57 secs Download favorite_border more_horiz" at bounding box center [910, 527] width 1026 height 27
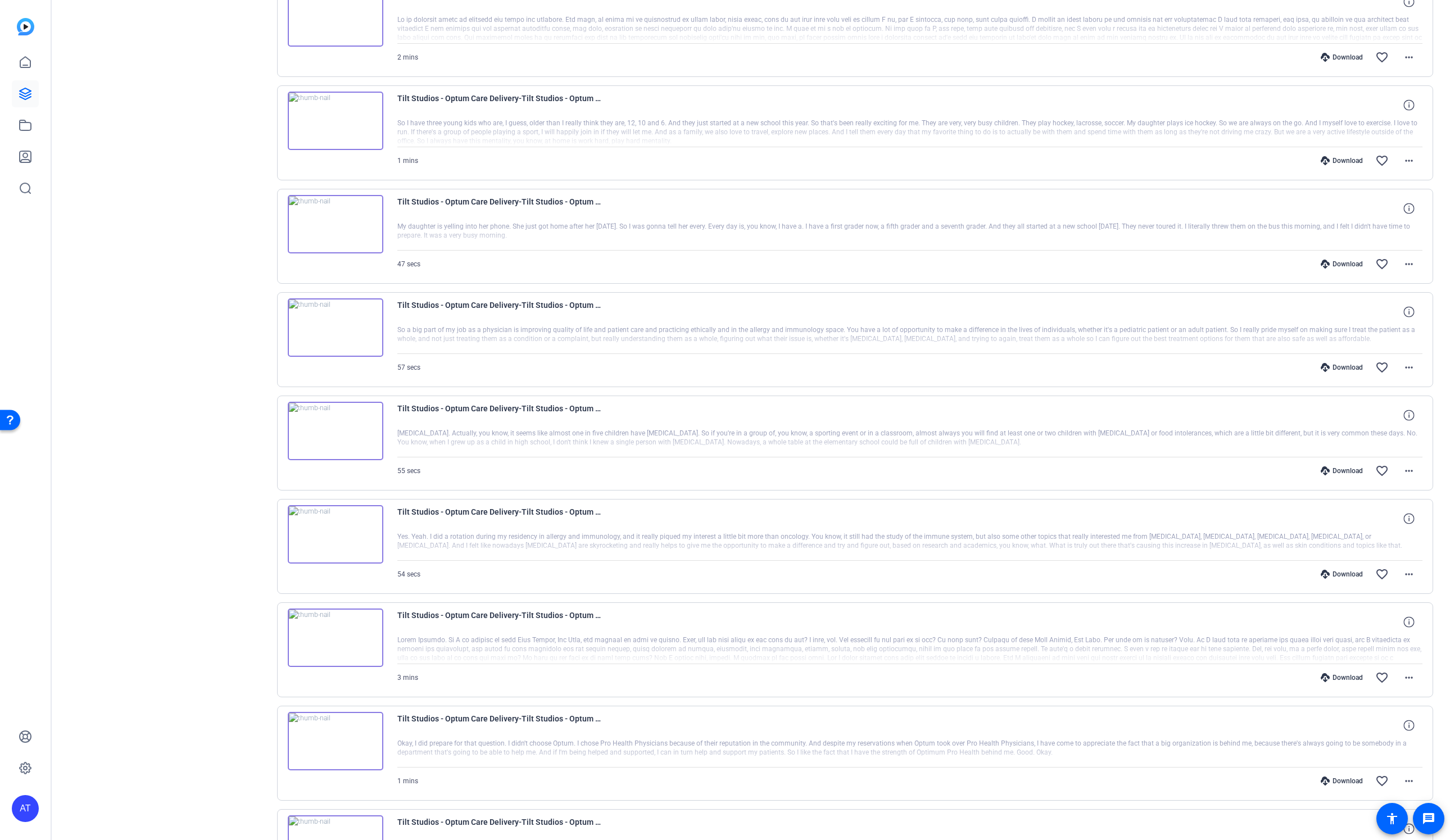
click at [640, 481] on div "55 secs Download favorite_border more_horiz" at bounding box center [910, 470] width 1026 height 27
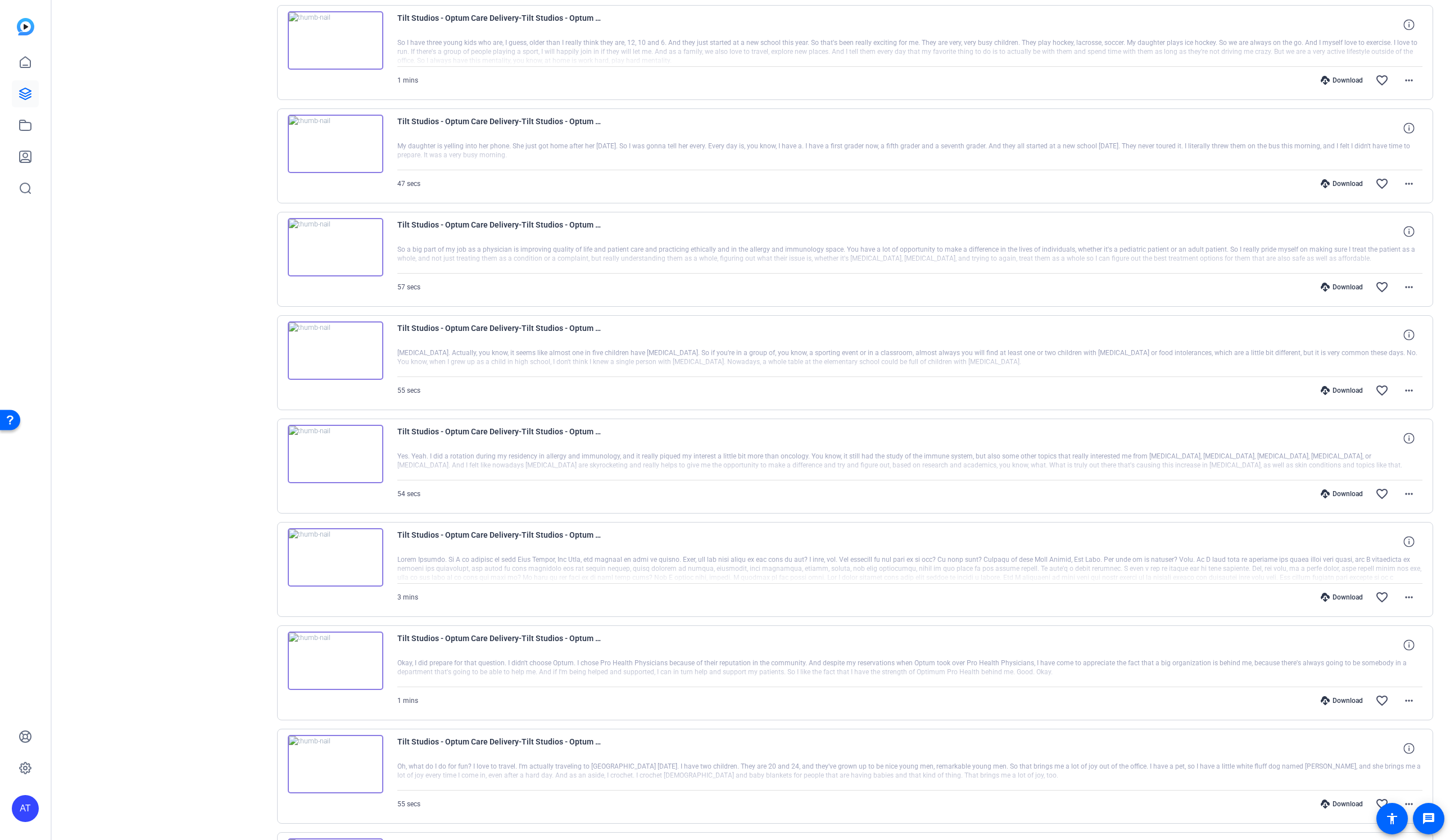
click at [643, 496] on div "54 secs Download favorite_border more_horiz" at bounding box center [910, 493] width 1026 height 27
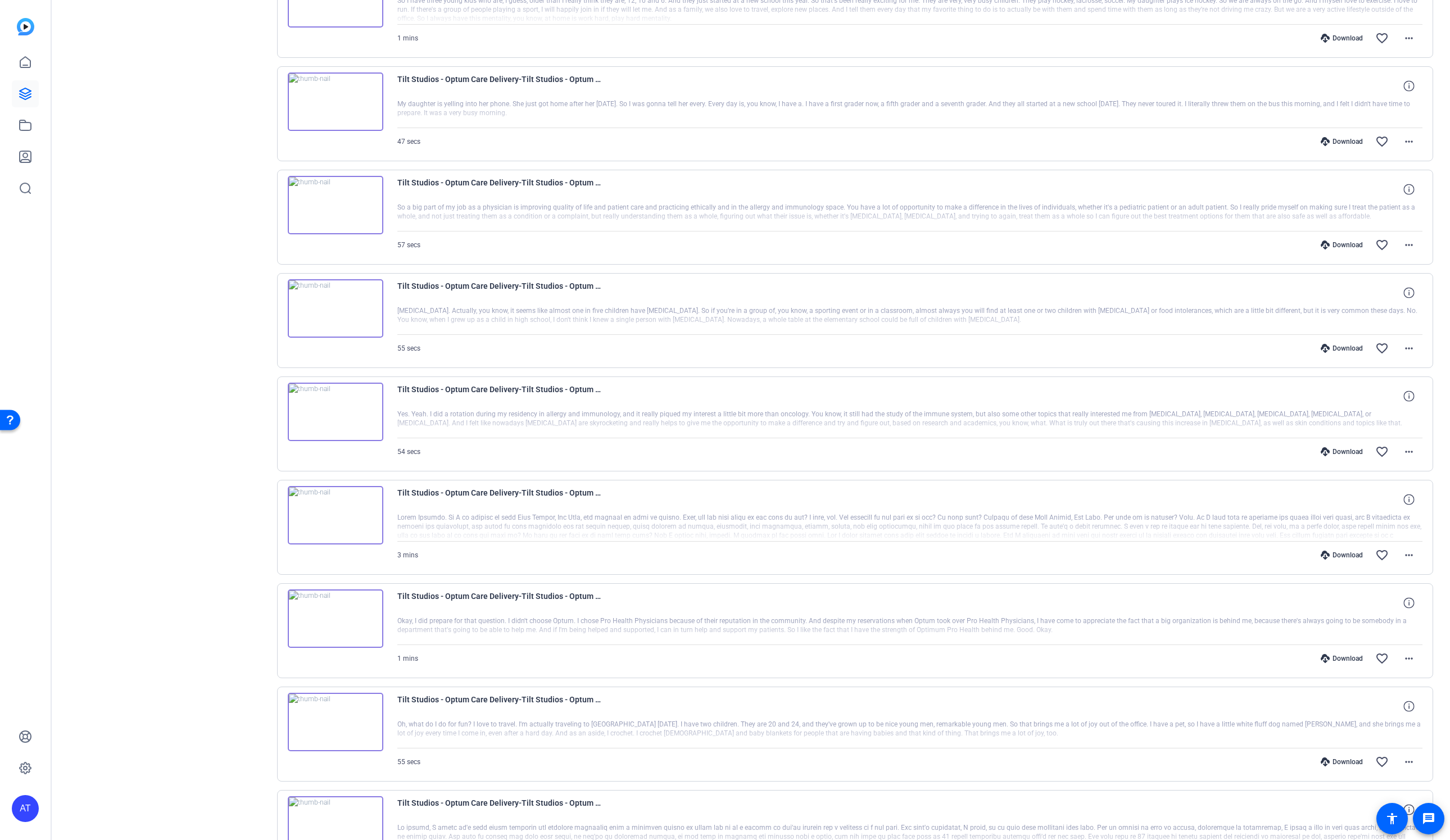
scroll to position [698, 0]
click at [653, 555] on div "3 mins Download favorite_border more_horiz" at bounding box center [910, 554] width 1026 height 27
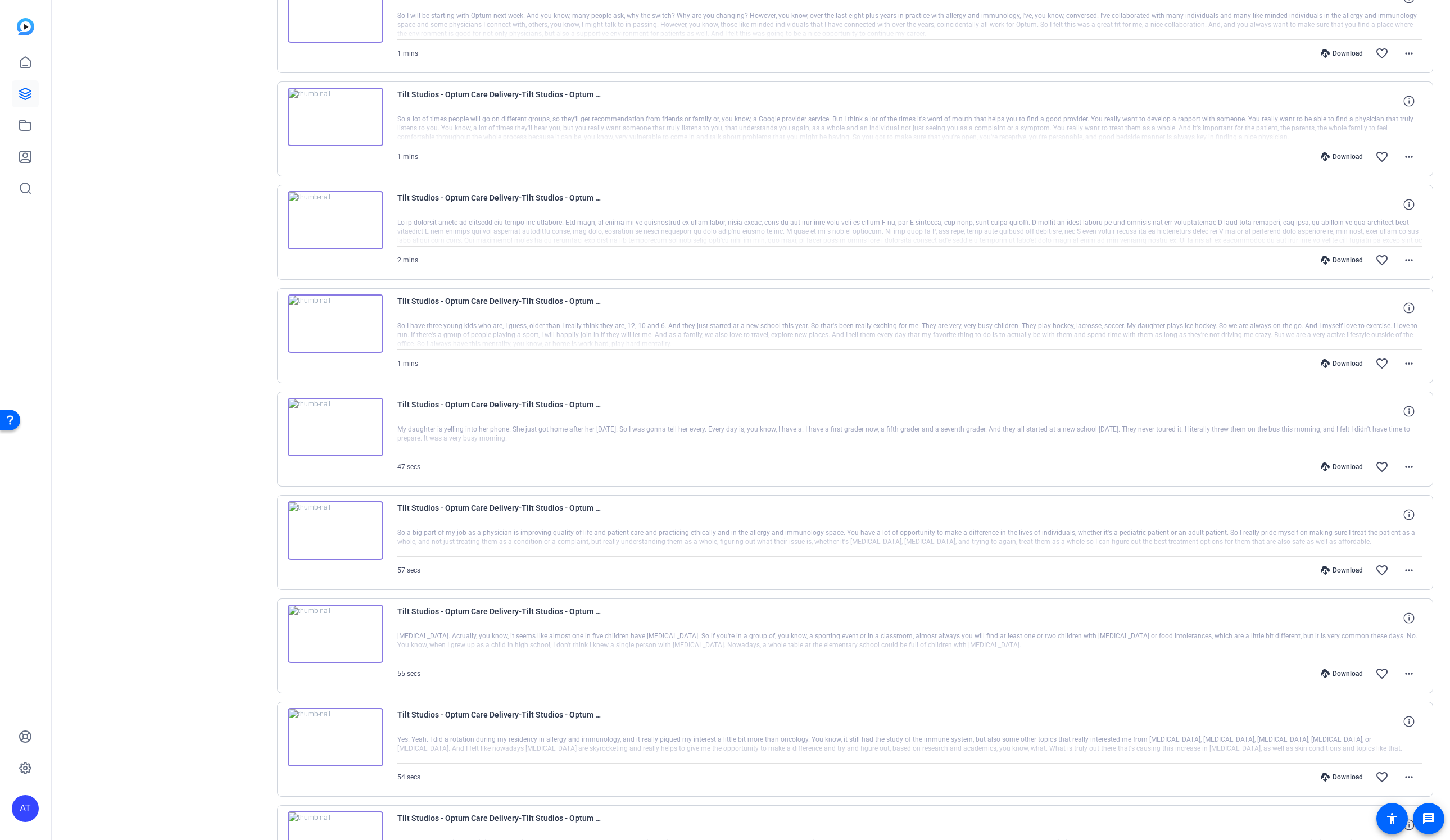
scroll to position [0, 0]
